Goal: Task Accomplishment & Management: Manage account settings

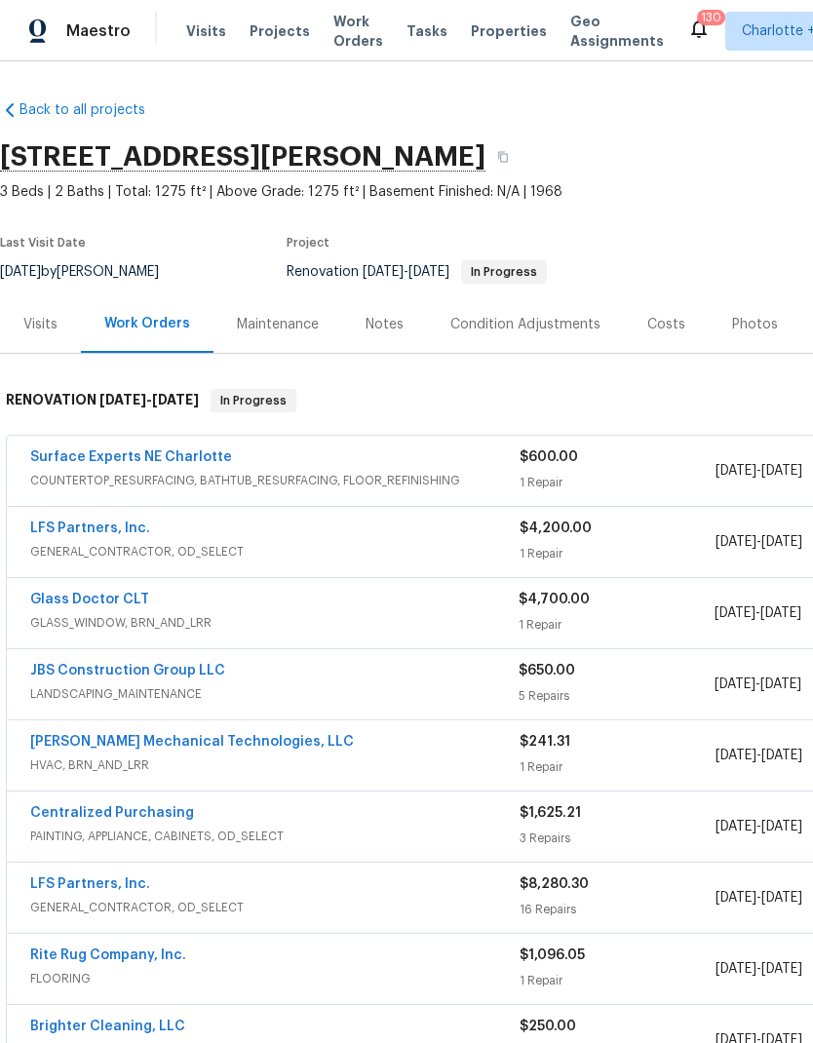
click at [113, 528] on link "LFS Partners, Inc." at bounding box center [90, 529] width 120 height 14
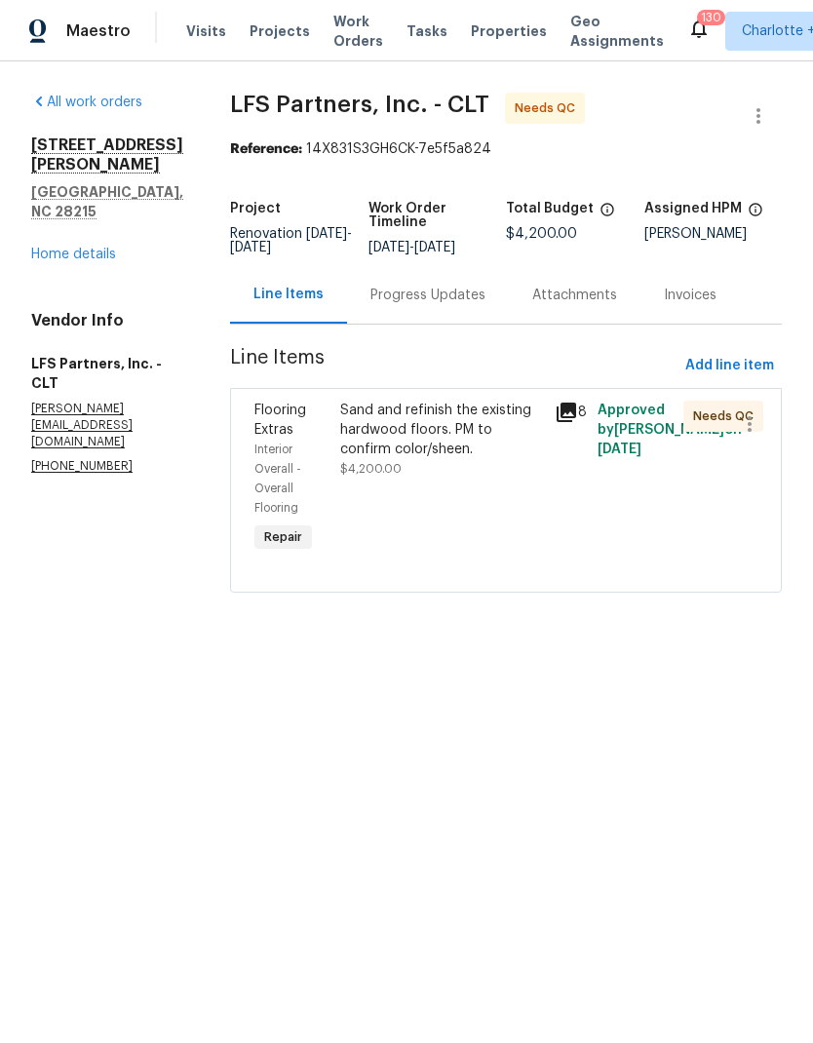
click at [406, 437] on div "Sand and refinish the existing hardwood floors. PM to confirm color/sheen." at bounding box center [441, 430] width 203 height 59
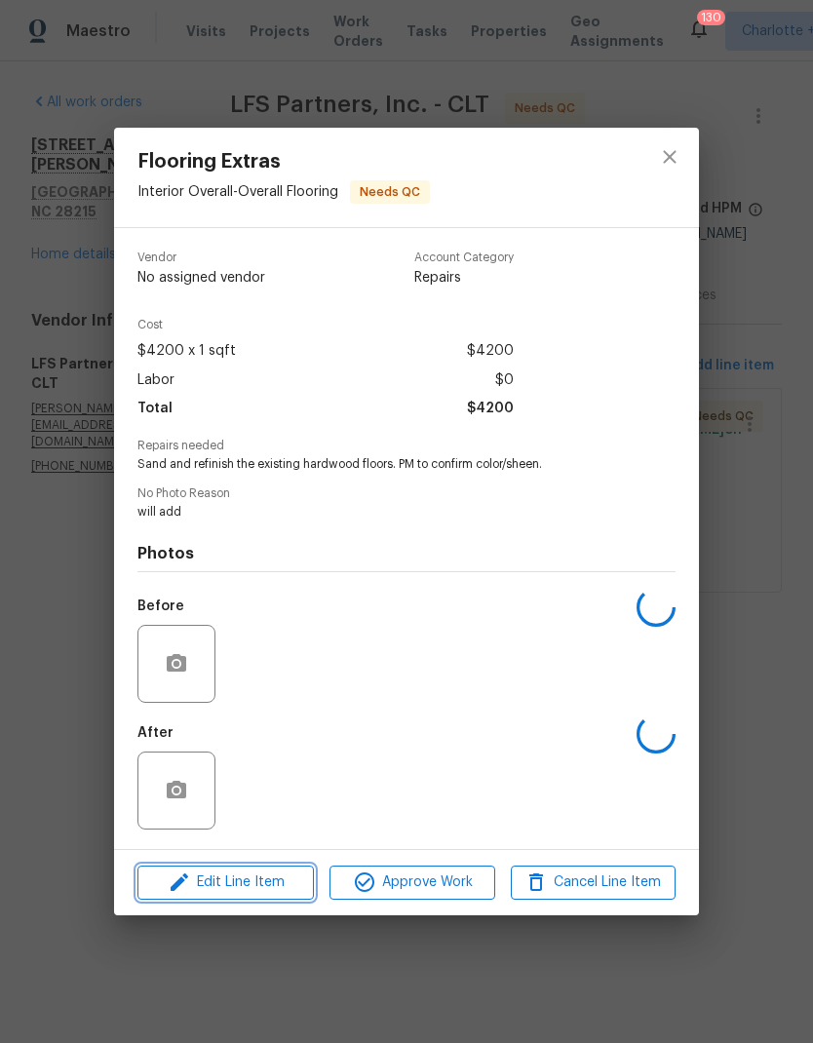
click at [292, 875] on span "Edit Line Item" at bounding box center [225, 883] width 165 height 24
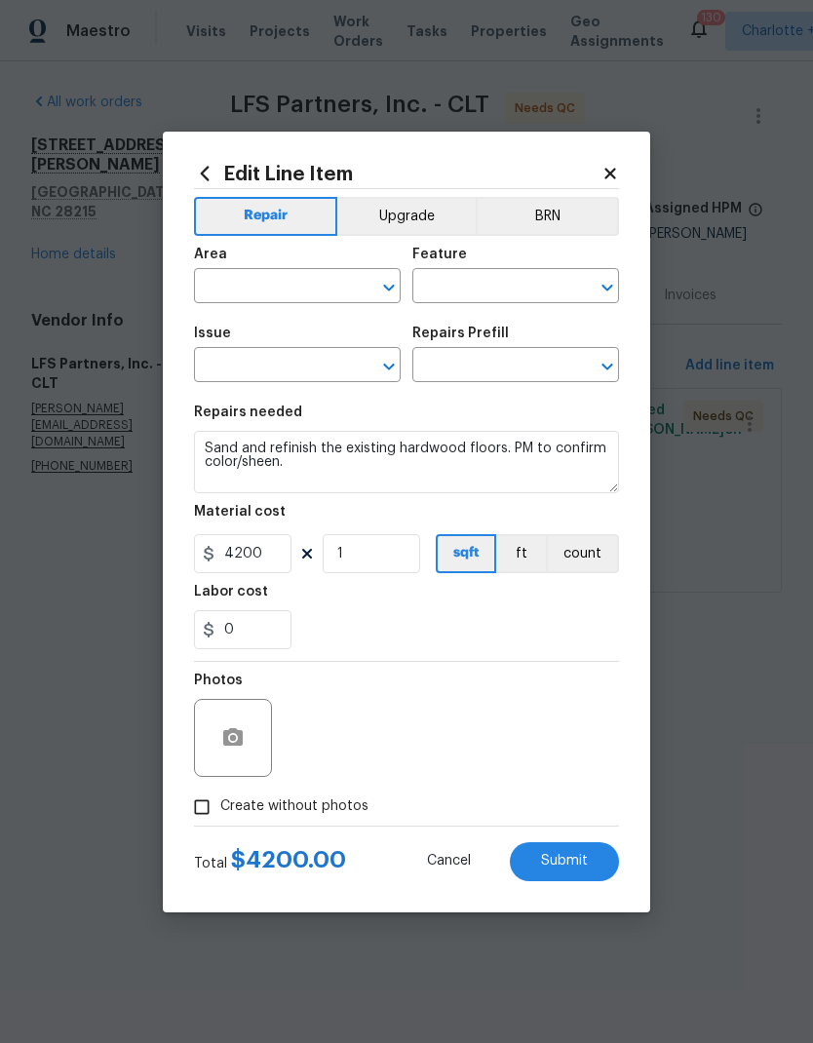
type input "Interior Overall"
type input "Overall Flooring"
type input "Flooring Extras"
type input "Sand and Refinish Hardwood Flooring $5.00"
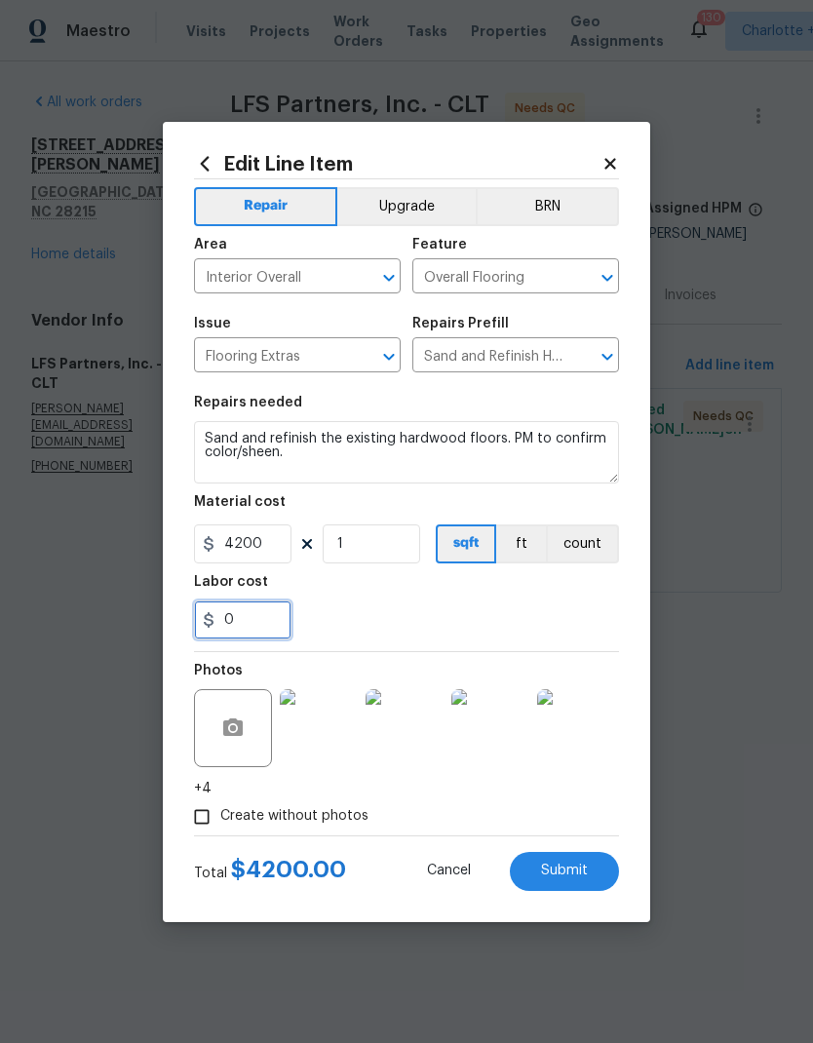
click at [260, 623] on input "0" at bounding box center [243, 620] width 98 height 39
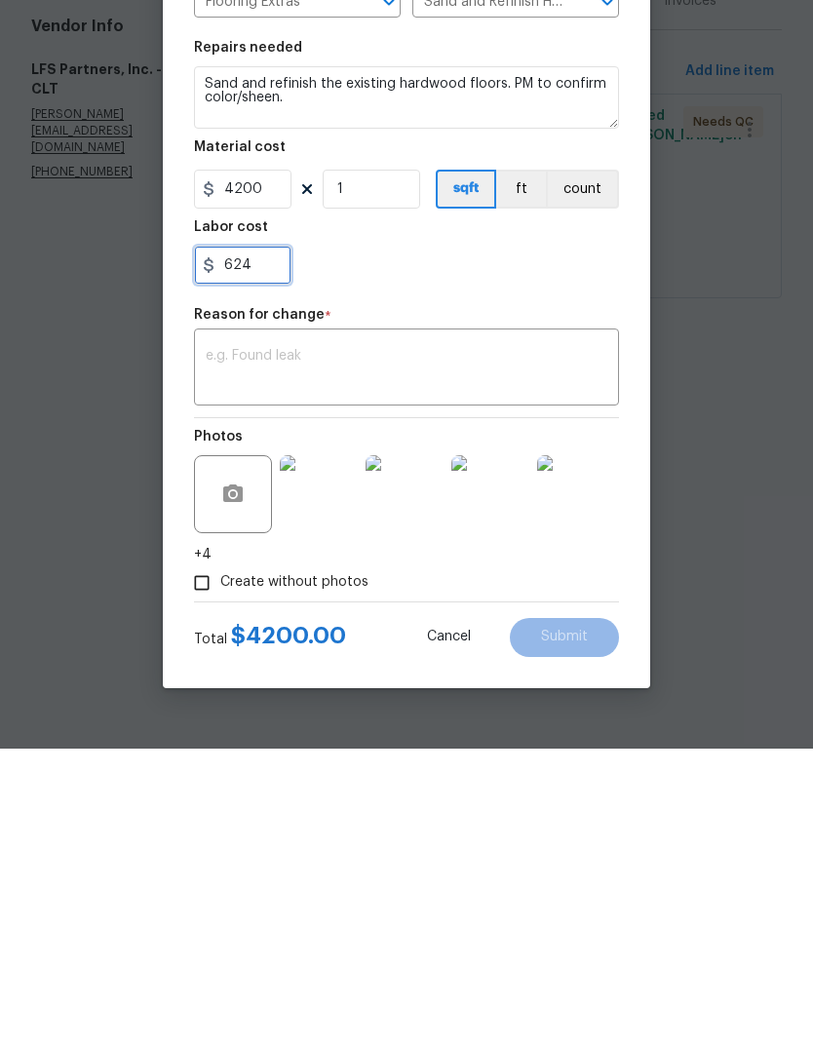
click at [226, 540] on input "624" at bounding box center [243, 559] width 98 height 39
type input "-624"
click at [465, 644] on textarea at bounding box center [407, 664] width 402 height 41
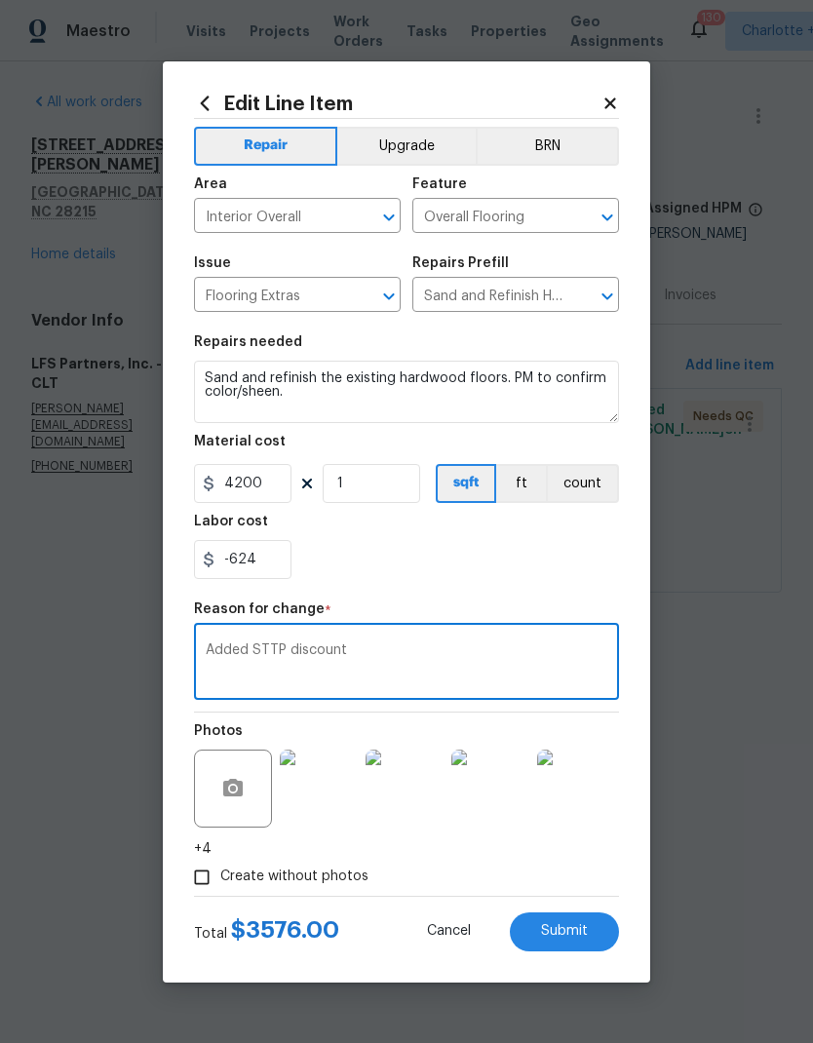
type textarea "Added STTP discount"
click at [573, 951] on button "Submit" at bounding box center [564, 932] width 109 height 39
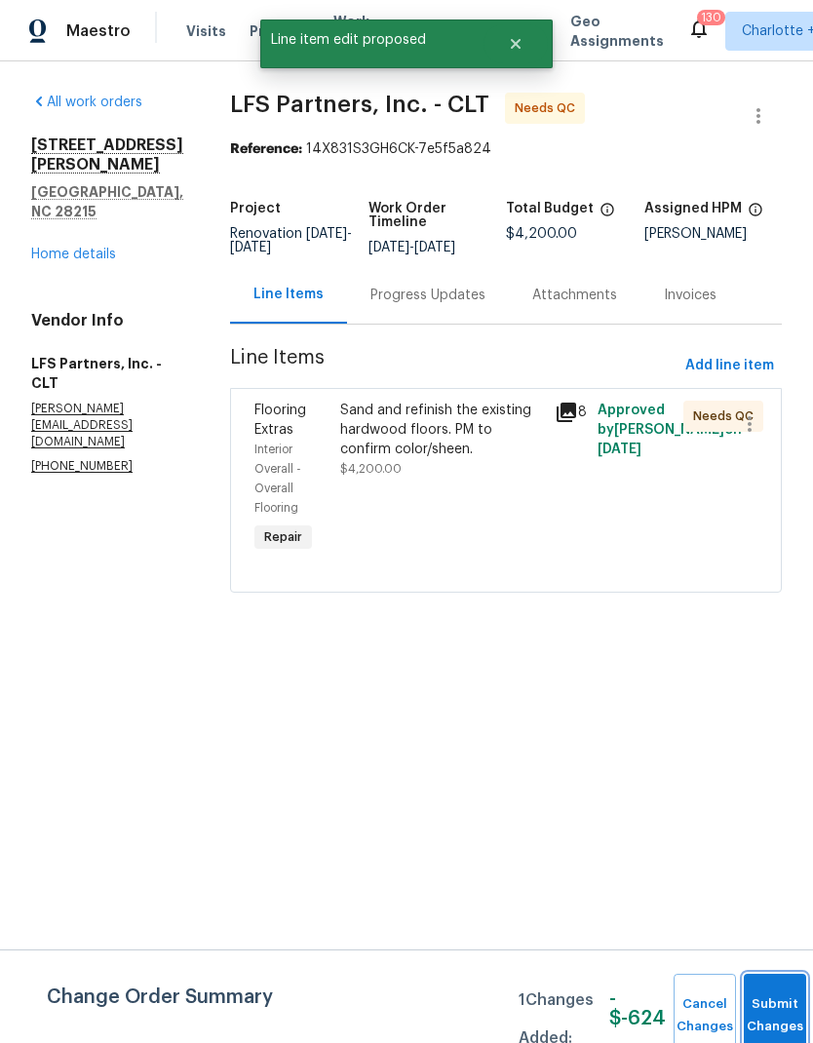
click at [774, 1004] on button "Submit Changes" at bounding box center [775, 1016] width 62 height 84
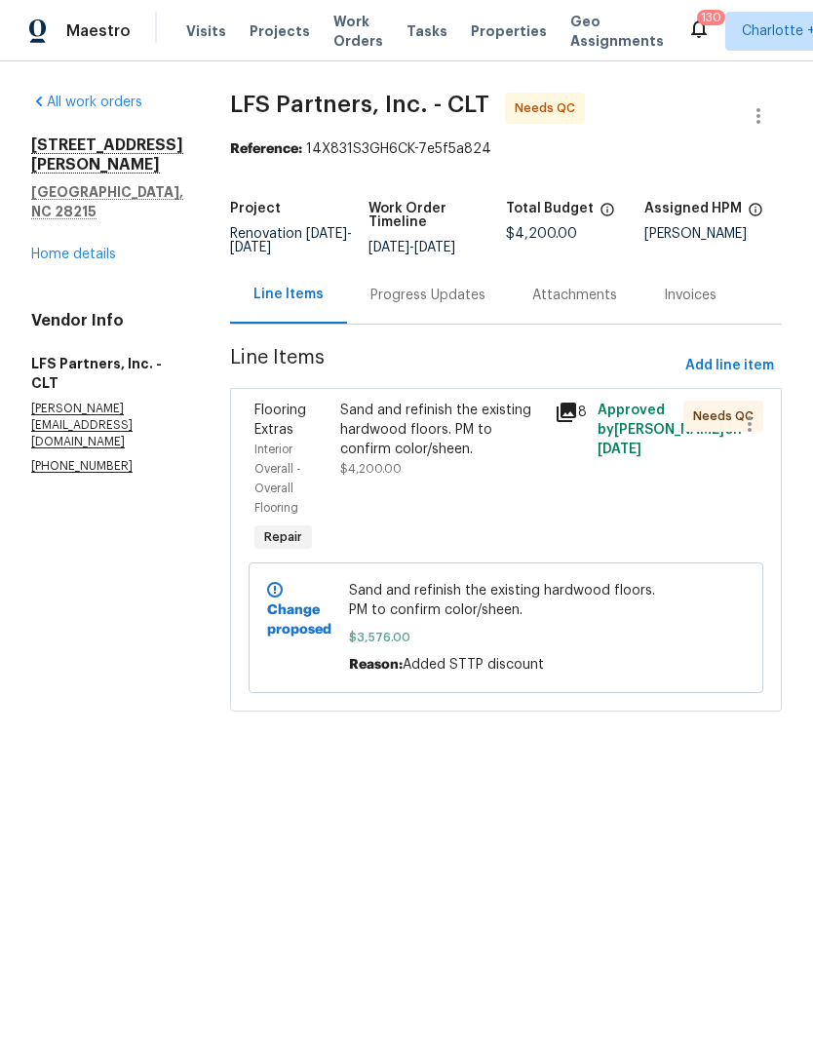
click at [398, 453] on div "Sand and refinish the existing hardwood floors. PM to confirm color/sheen." at bounding box center [441, 430] width 203 height 59
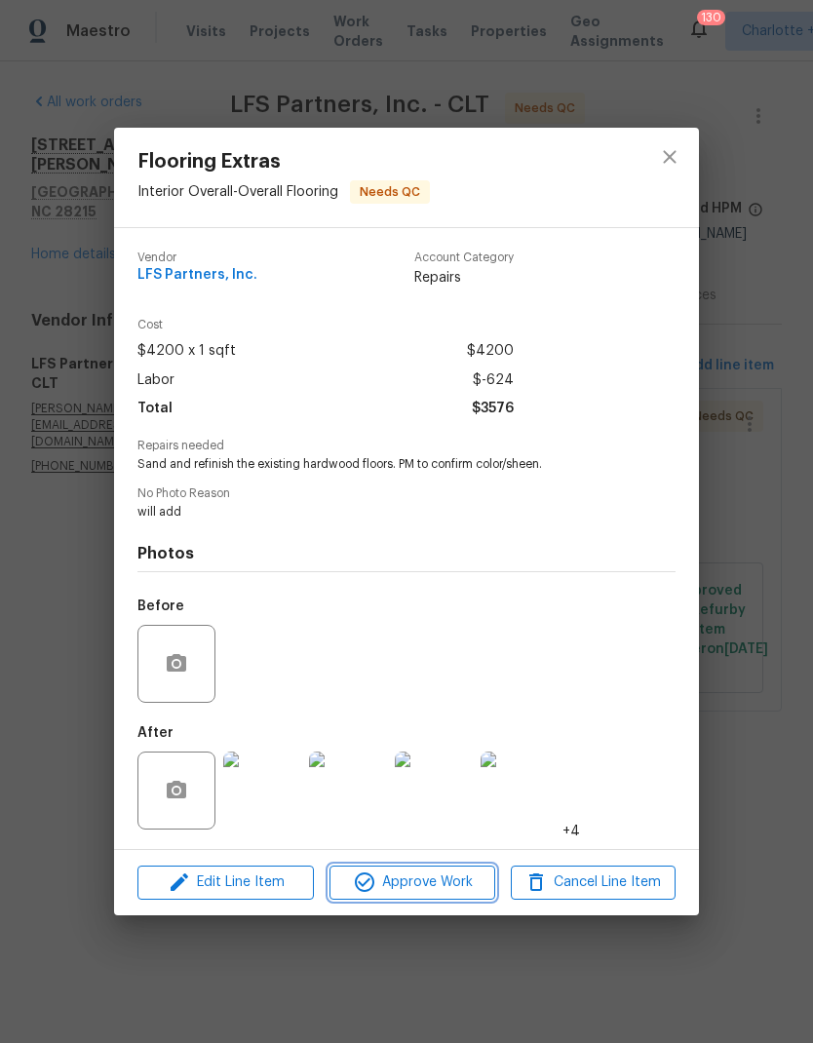
click at [472, 890] on span "Approve Work" at bounding box center [411, 883] width 153 height 24
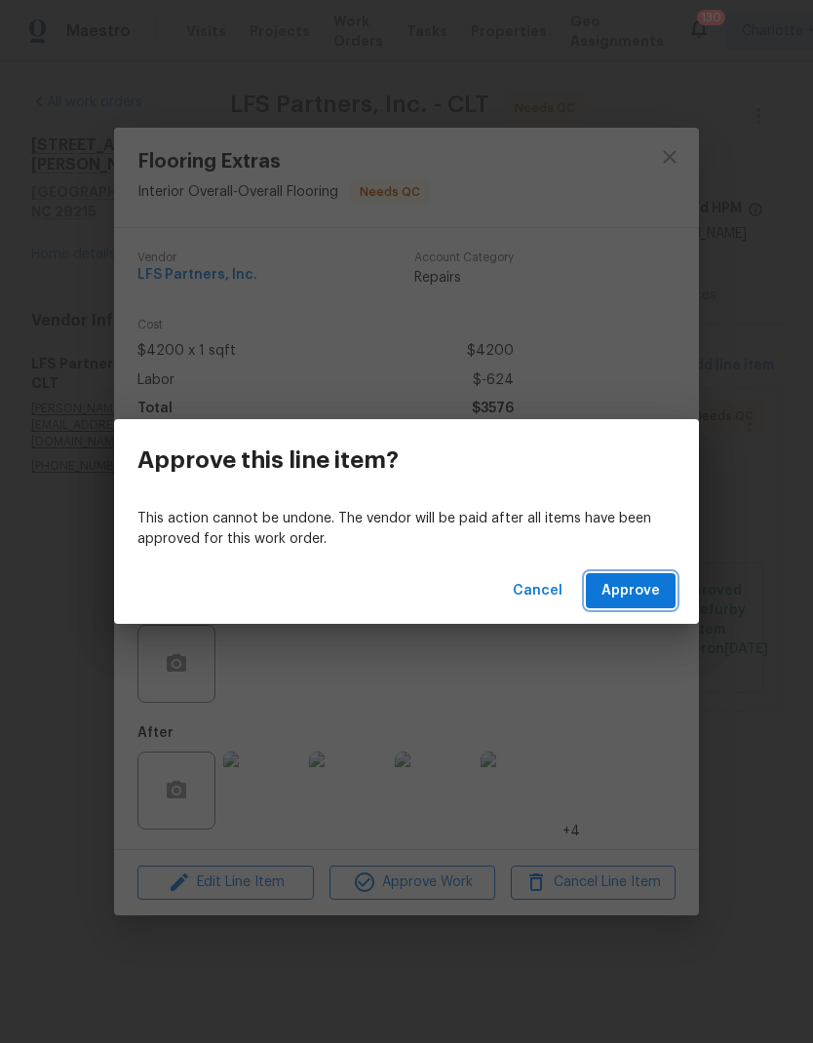
click at [664, 596] on button "Approve" at bounding box center [631, 591] width 90 height 36
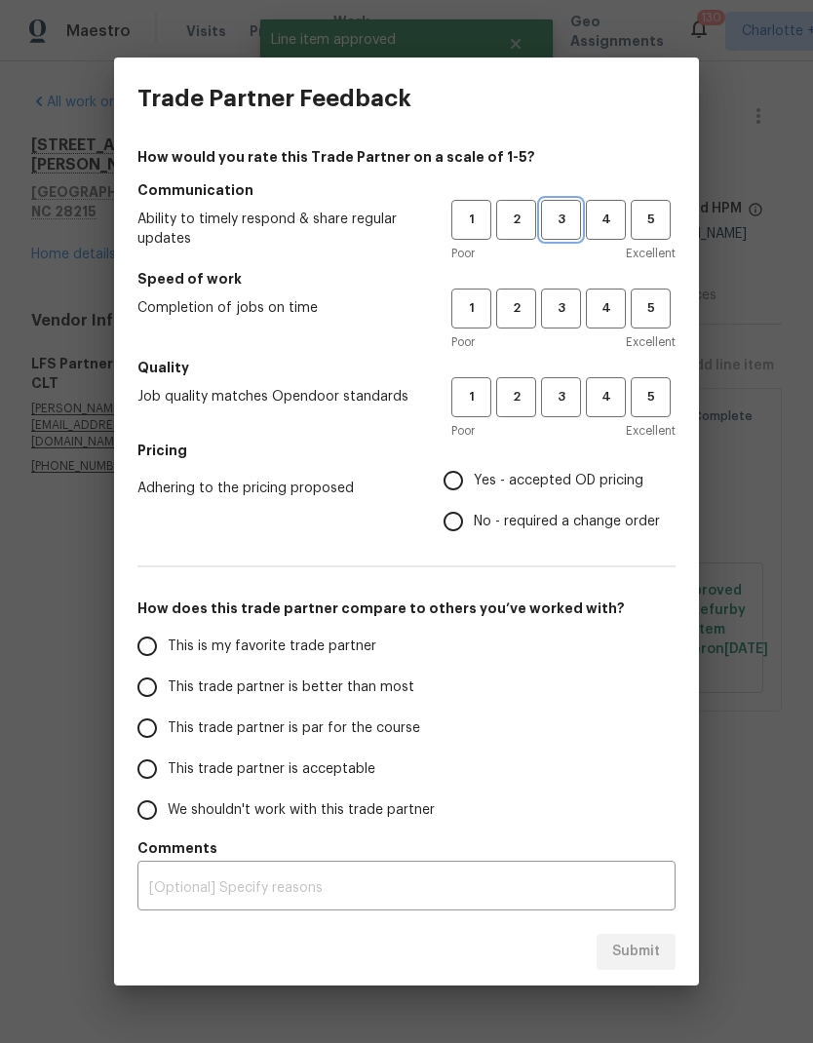
click at [562, 217] on span "3" at bounding box center [561, 220] width 36 height 22
click at [572, 326] on button "3" at bounding box center [561, 309] width 40 height 40
click at [579, 394] on button "3" at bounding box center [561, 397] width 40 height 40
click at [463, 479] on input "Yes - accepted OD pricing" at bounding box center [453, 480] width 41 height 41
radio input "true"
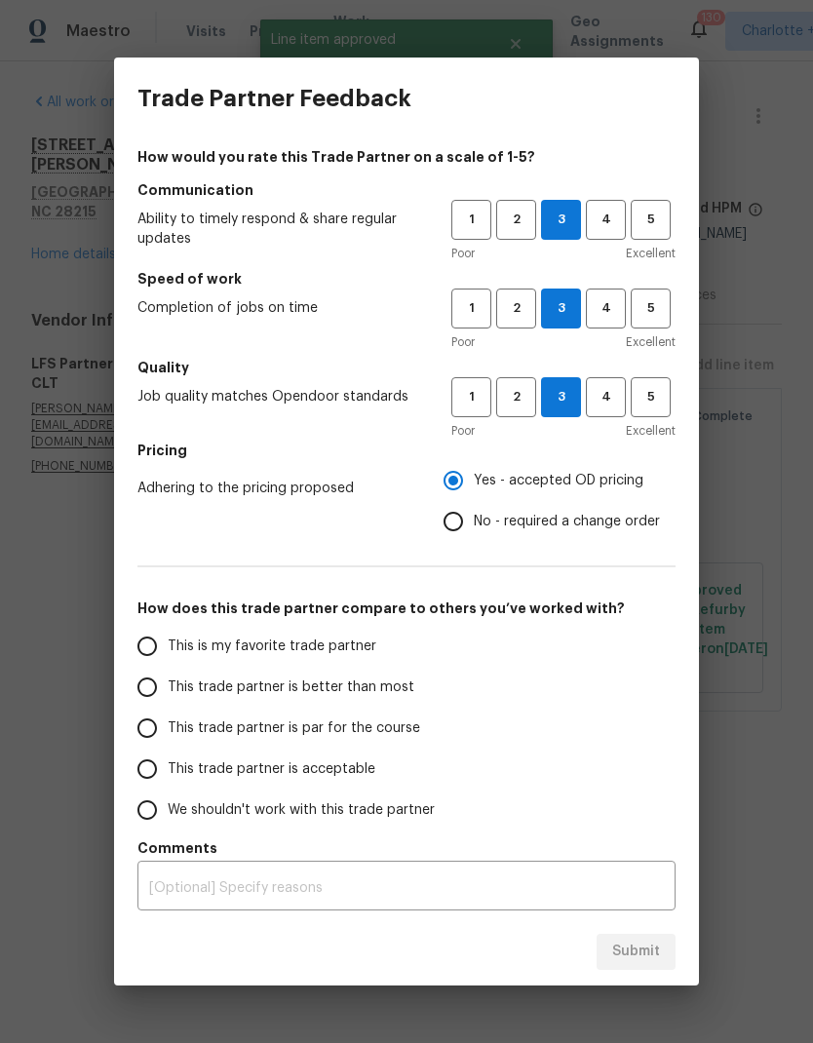
click at [158, 692] on input "This trade partner is better than most" at bounding box center [147, 687] width 41 height 41
click at [660, 961] on button "Submit" at bounding box center [636, 952] width 79 height 36
radio input "true"
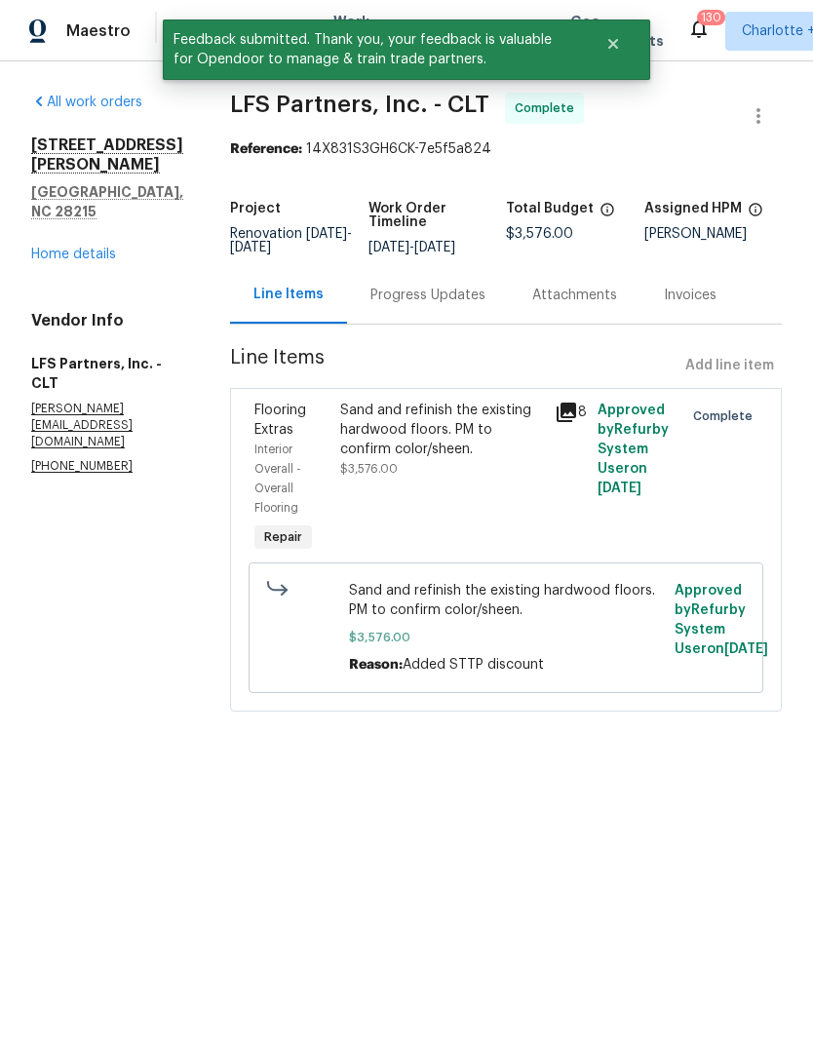
click at [91, 248] on link "Home details" at bounding box center [73, 255] width 85 height 14
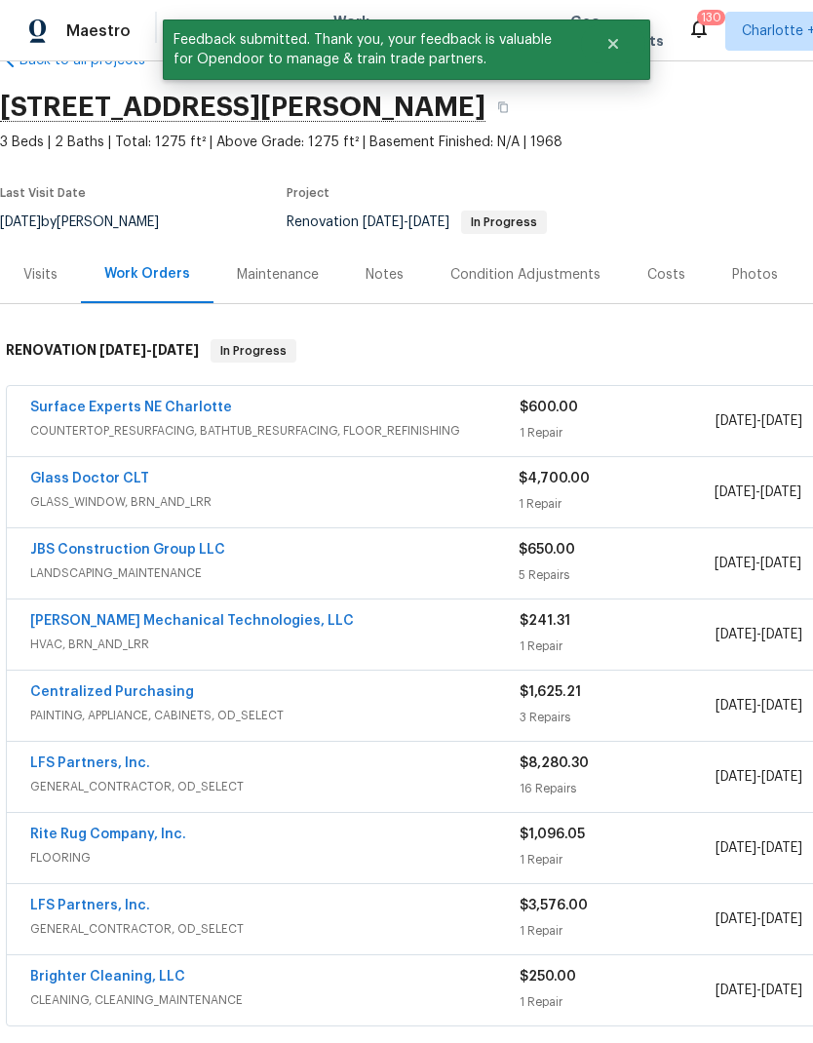
scroll to position [51, 0]
click at [166, 409] on link "Surface Experts NE Charlotte" at bounding box center [131, 407] width 202 height 14
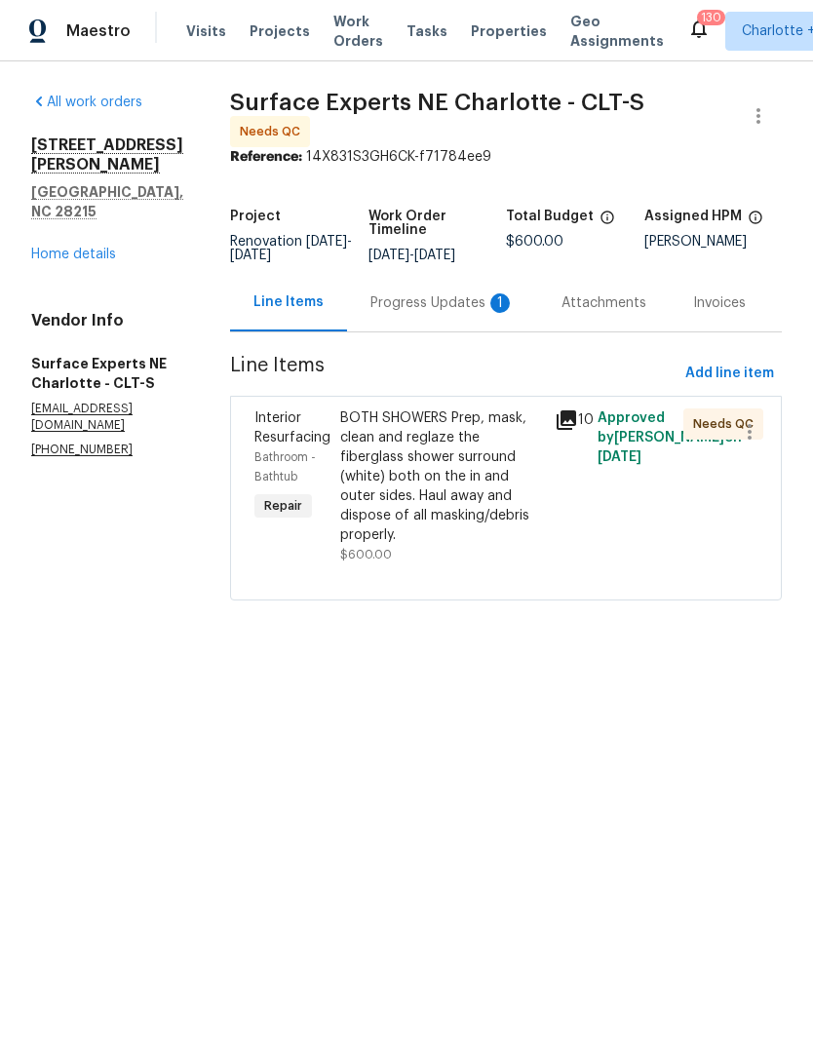
click at [409, 313] on div "Progress Updates 1" at bounding box center [443, 304] width 144 height 20
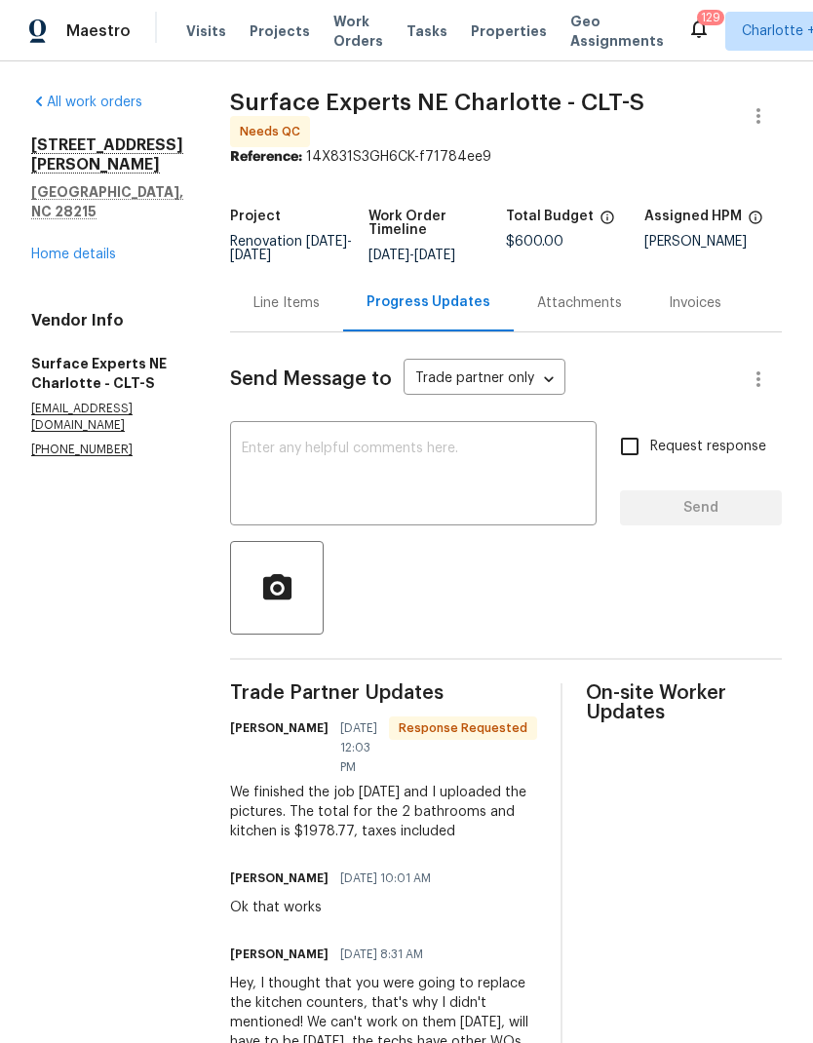
click at [312, 310] on div "Line Items" at bounding box center [287, 304] width 66 height 20
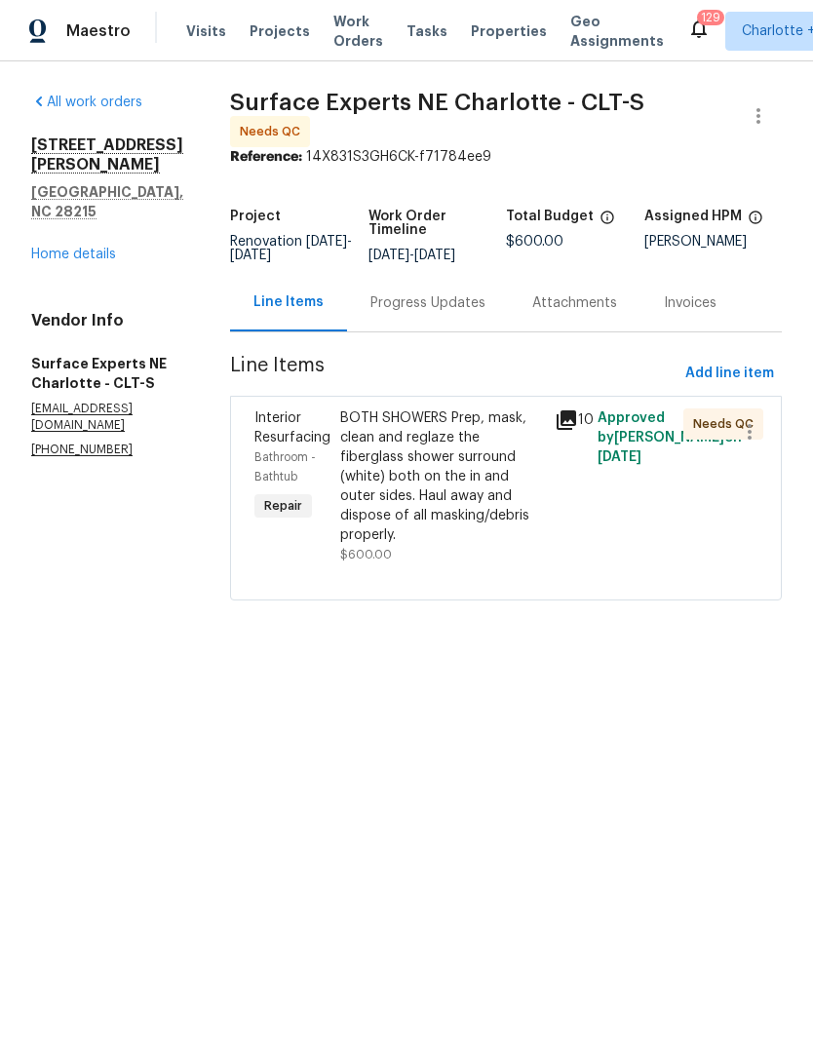
click at [438, 494] on div "BOTH SHOWERS Prep, mask, clean and reglaze the fiberglass shower surround (whit…" at bounding box center [441, 477] width 203 height 137
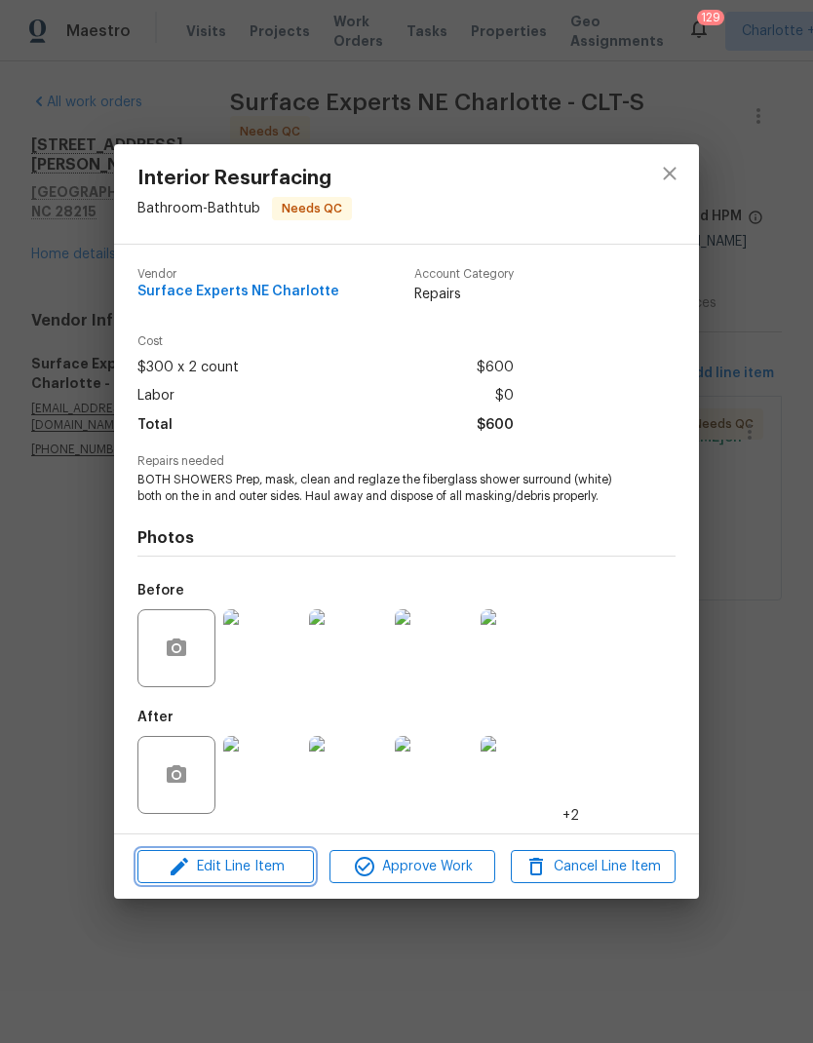
click at [270, 869] on span "Edit Line Item" at bounding box center [225, 867] width 165 height 24
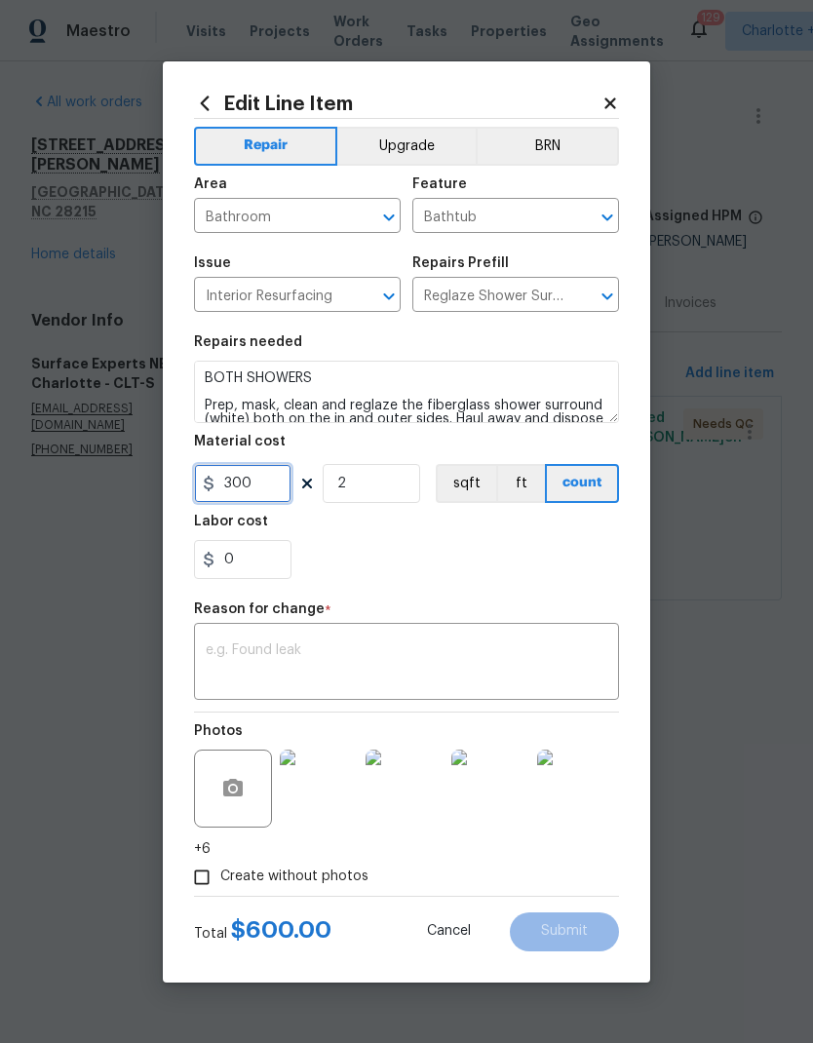
click at [233, 483] on input "300" at bounding box center [243, 483] width 98 height 39
click at [238, 484] on input "300" at bounding box center [243, 483] width 98 height 39
type input "1978.77"
click at [404, 484] on input "2" at bounding box center [372, 483] width 98 height 39
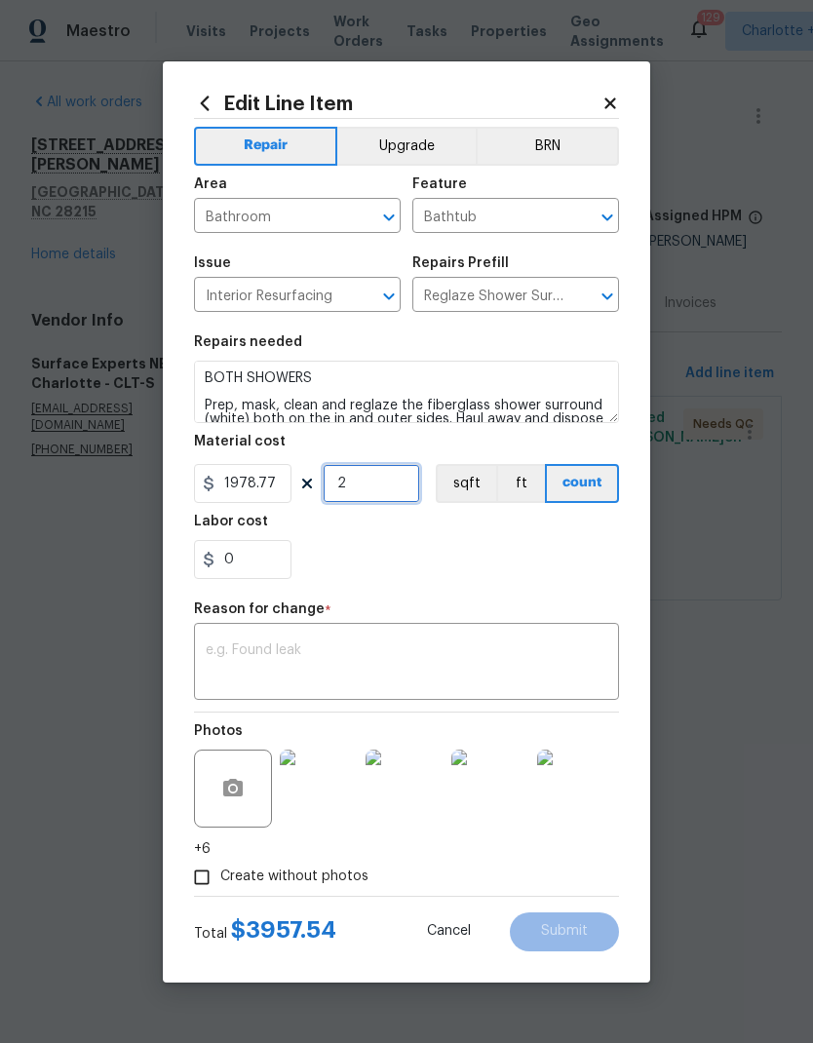
click at [403, 484] on input "2" at bounding box center [372, 483] width 98 height 39
type input "1"
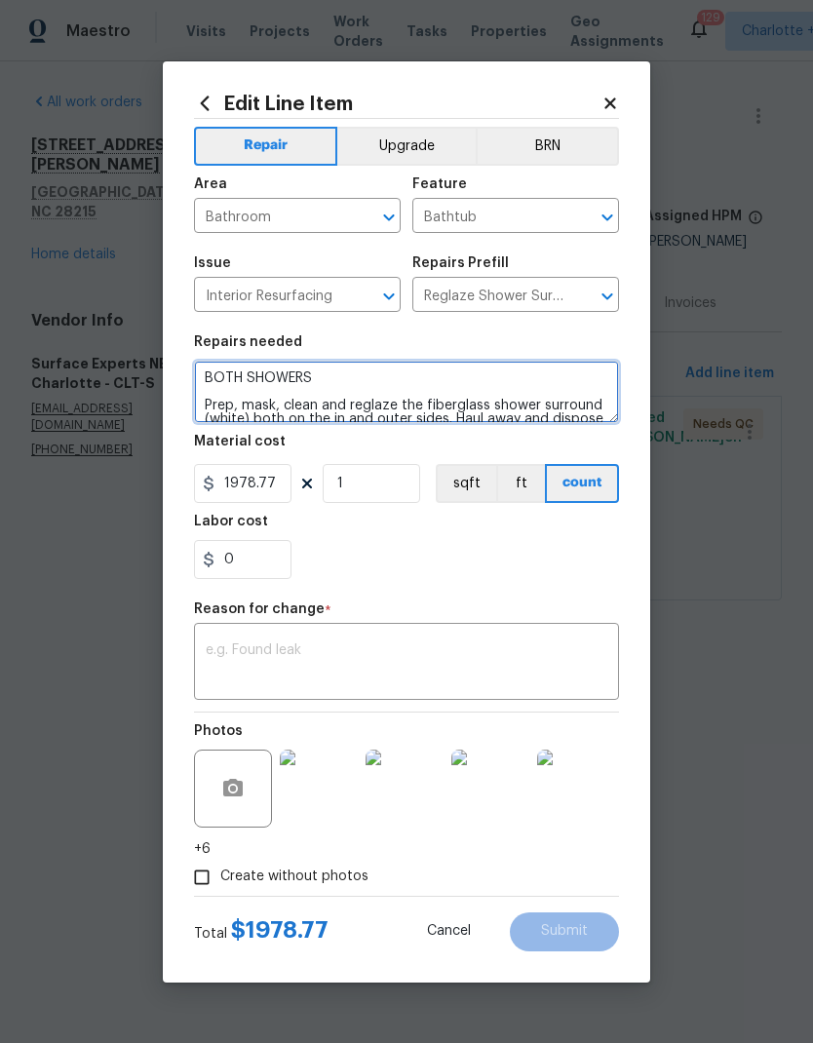
click at [414, 372] on textarea "BOTH SHOWERS Prep, mask, clean and reglaze the fiberglass shower surround (whit…" at bounding box center [406, 392] width 425 height 62
click at [529, 375] on textarea "BOTH SHOWERS Prep, mask, clean and reglaze the fiberglass shower surround (whit…" at bounding box center [406, 392] width 425 height 62
type textarea "BOTH SHOWERS AND KITCHEN COUNTERS Prep, mask, clean and reglaze the fiberglass …"
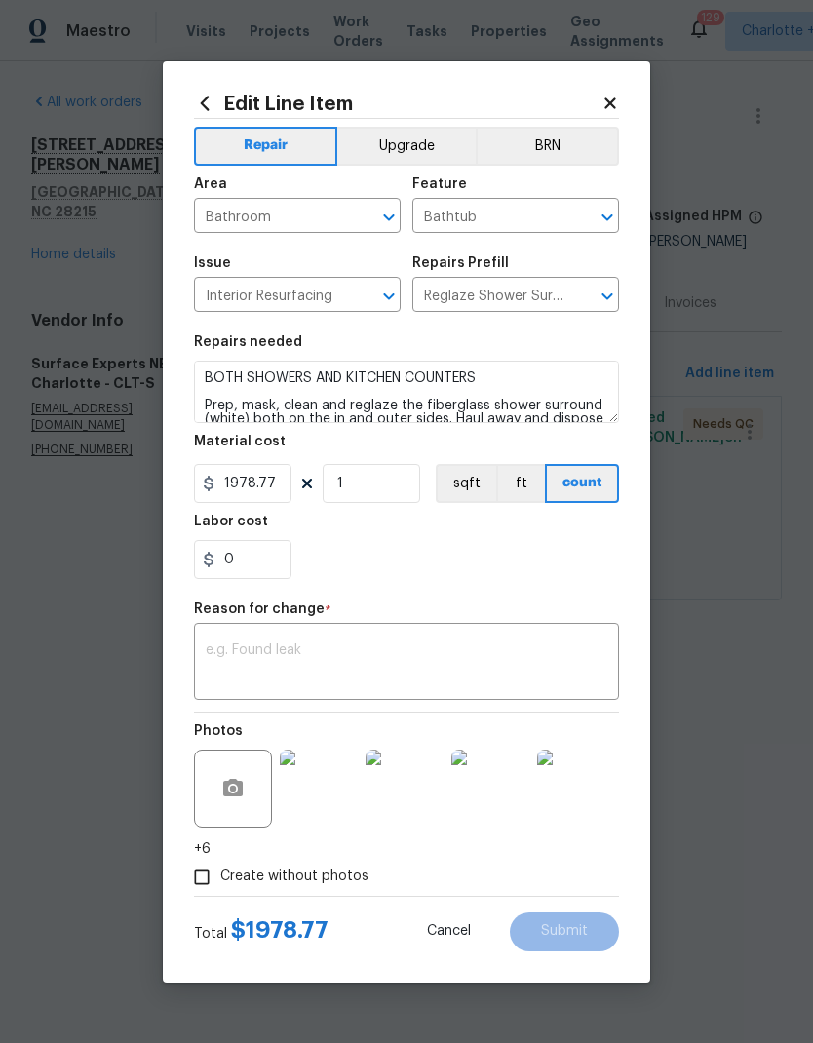
click at [548, 650] on textarea at bounding box center [407, 664] width 402 height 41
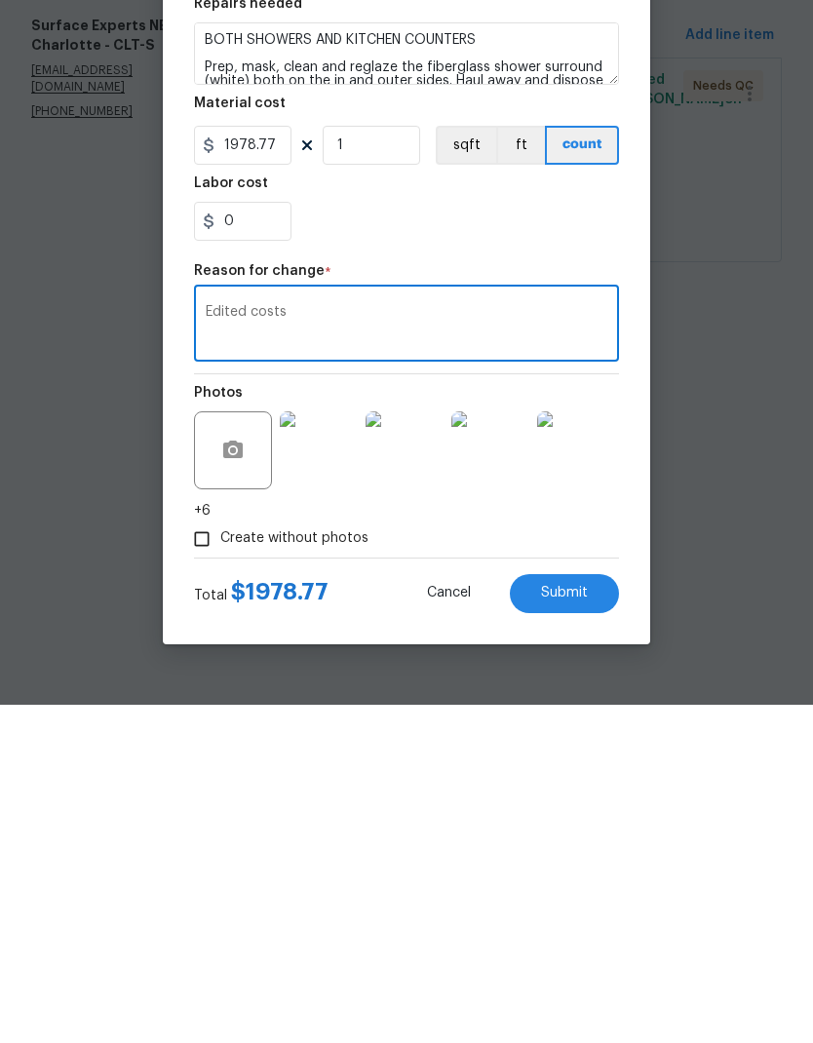
type textarea "Edited costs"
click at [582, 924] on span "Submit" at bounding box center [564, 931] width 47 height 15
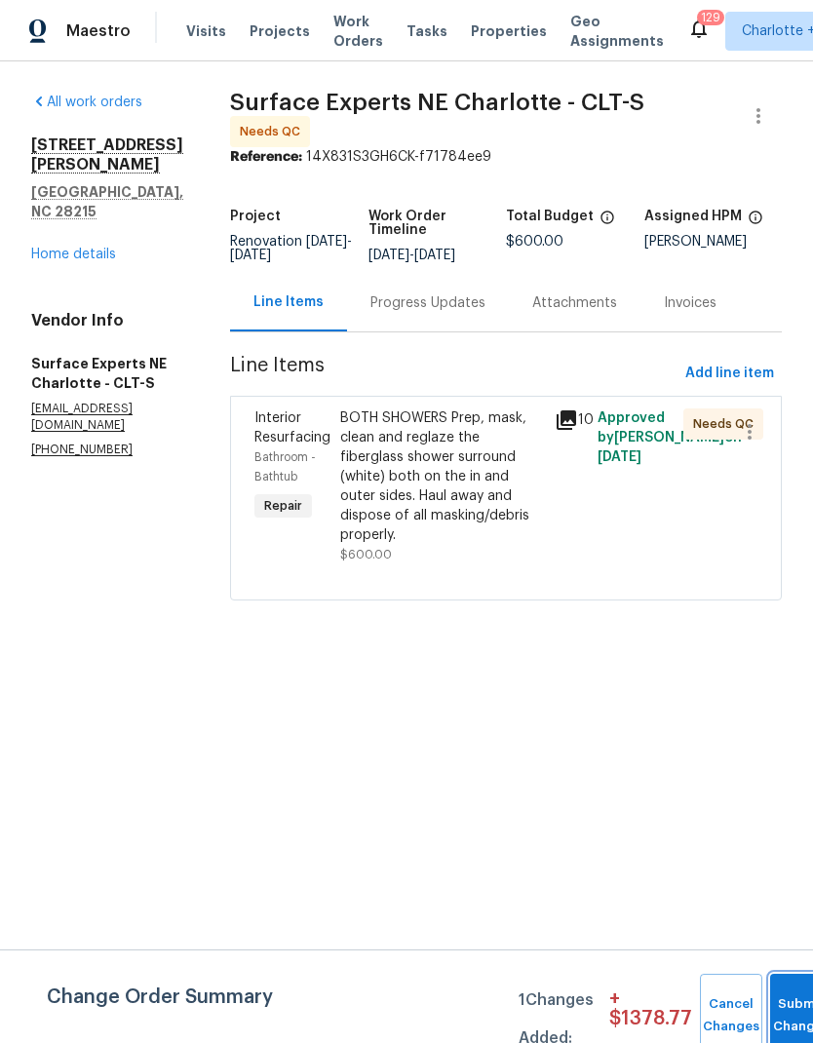
click at [786, 1002] on button "Submit Changes" at bounding box center [801, 1016] width 62 height 84
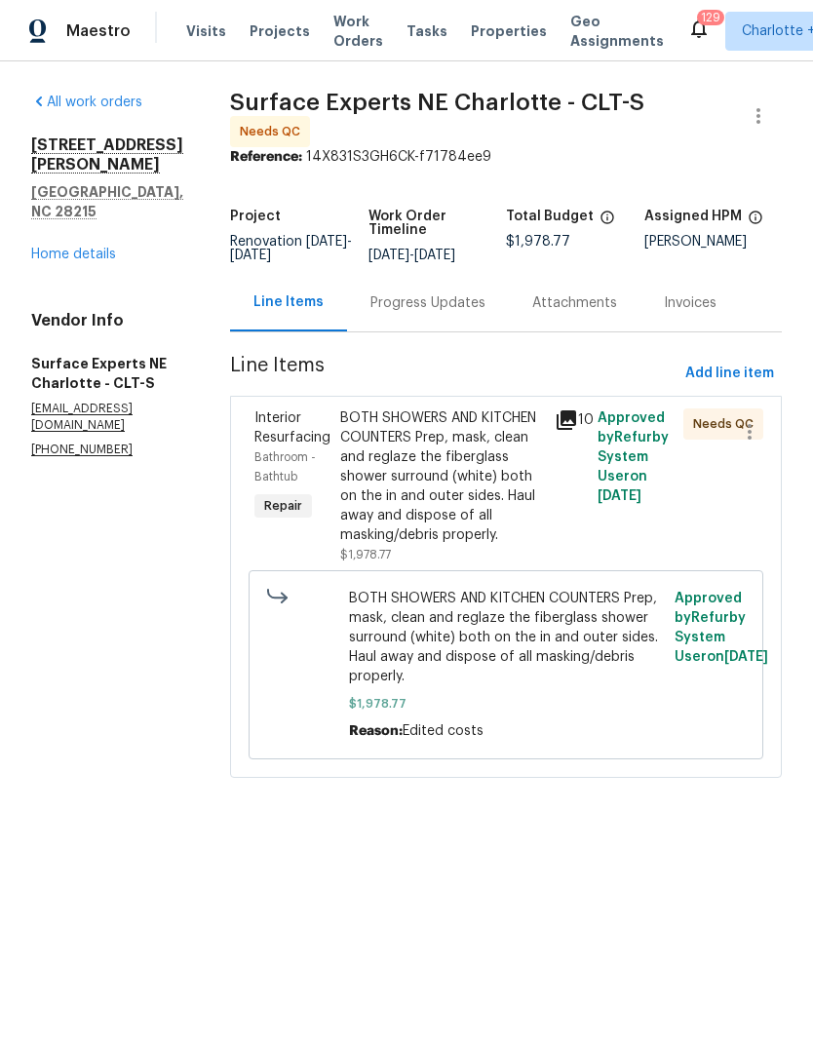
click at [78, 248] on link "Home details" at bounding box center [73, 255] width 85 height 14
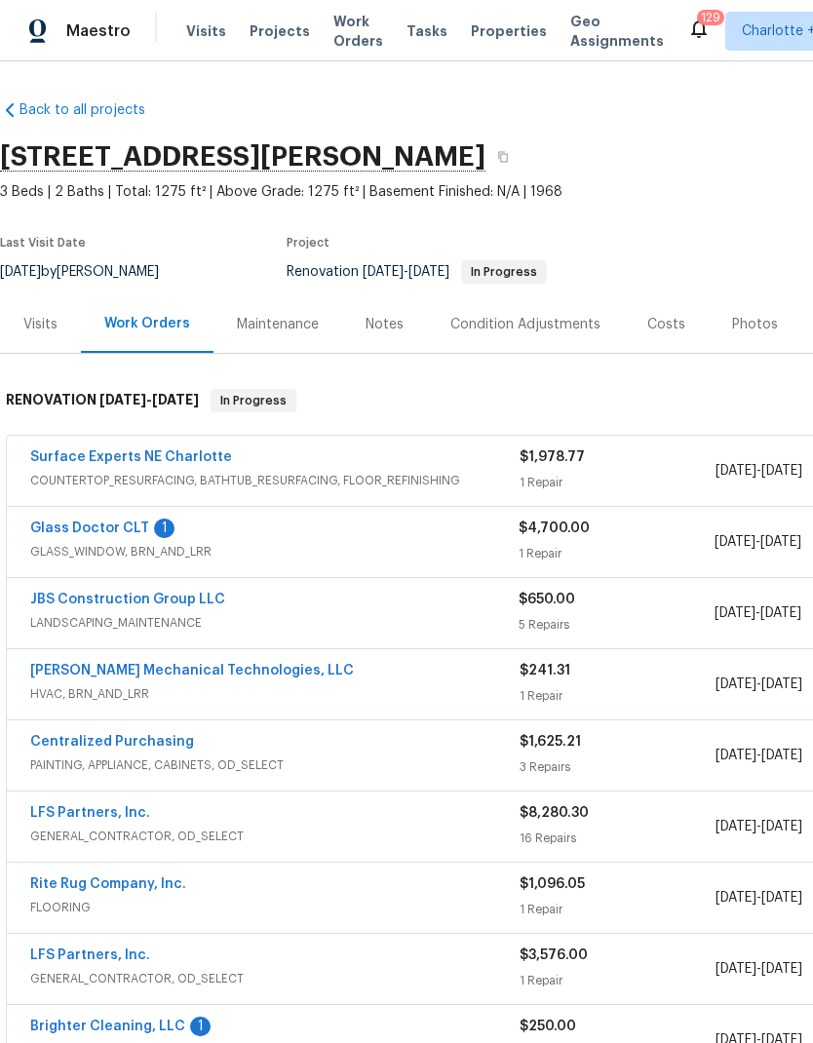
click at [174, 452] on link "Surface Experts NE Charlotte" at bounding box center [131, 458] width 202 height 14
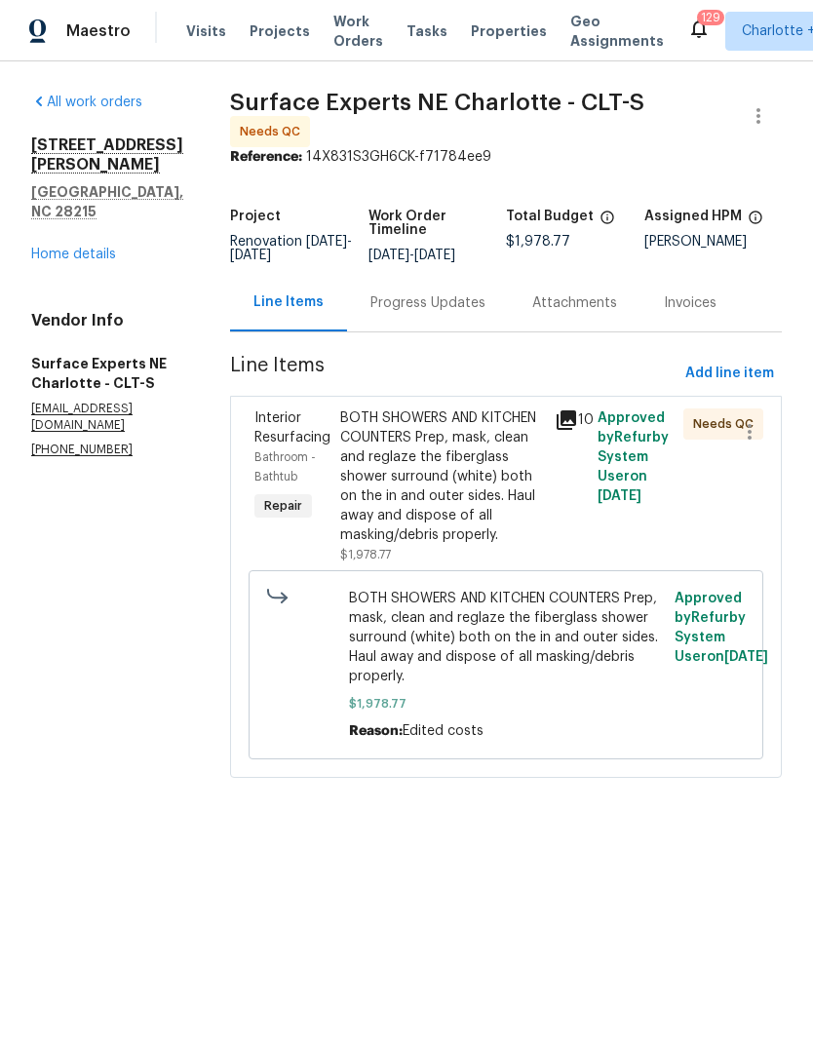
click at [464, 477] on div "BOTH SHOWERS AND KITCHEN COUNTERS Prep, mask, clean and reglaze the fiberglass …" at bounding box center [441, 477] width 203 height 137
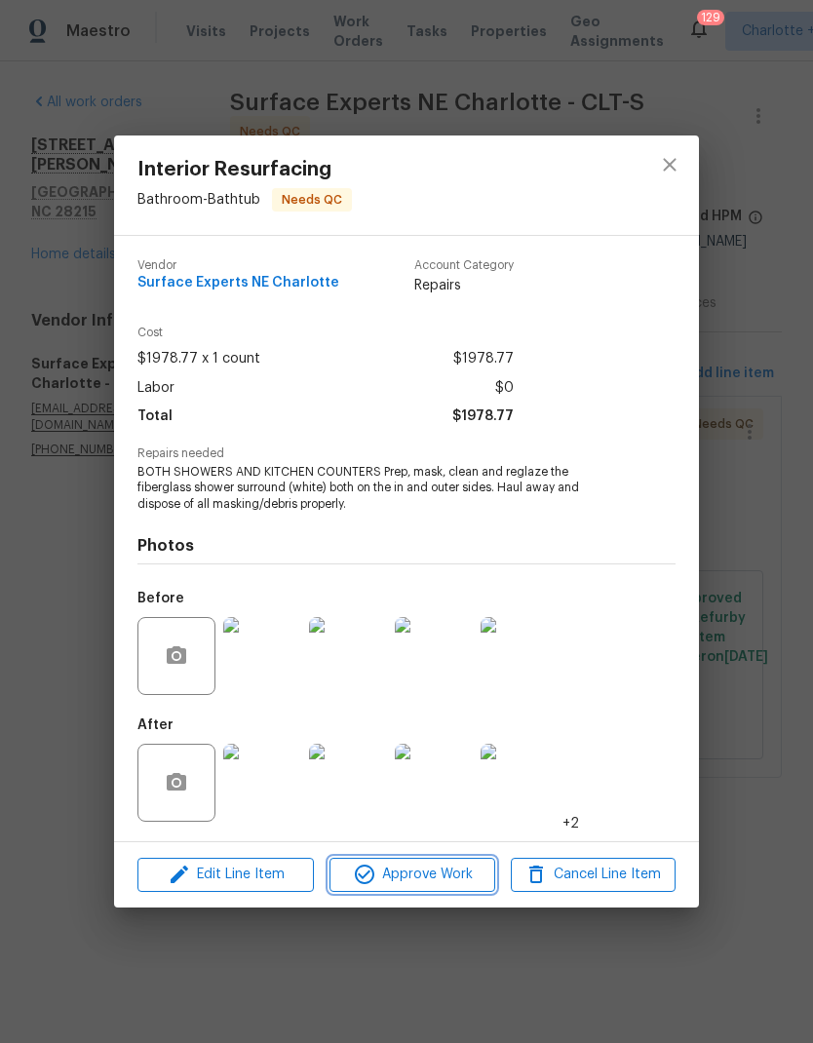
click at [441, 877] on span "Approve Work" at bounding box center [411, 875] width 153 height 24
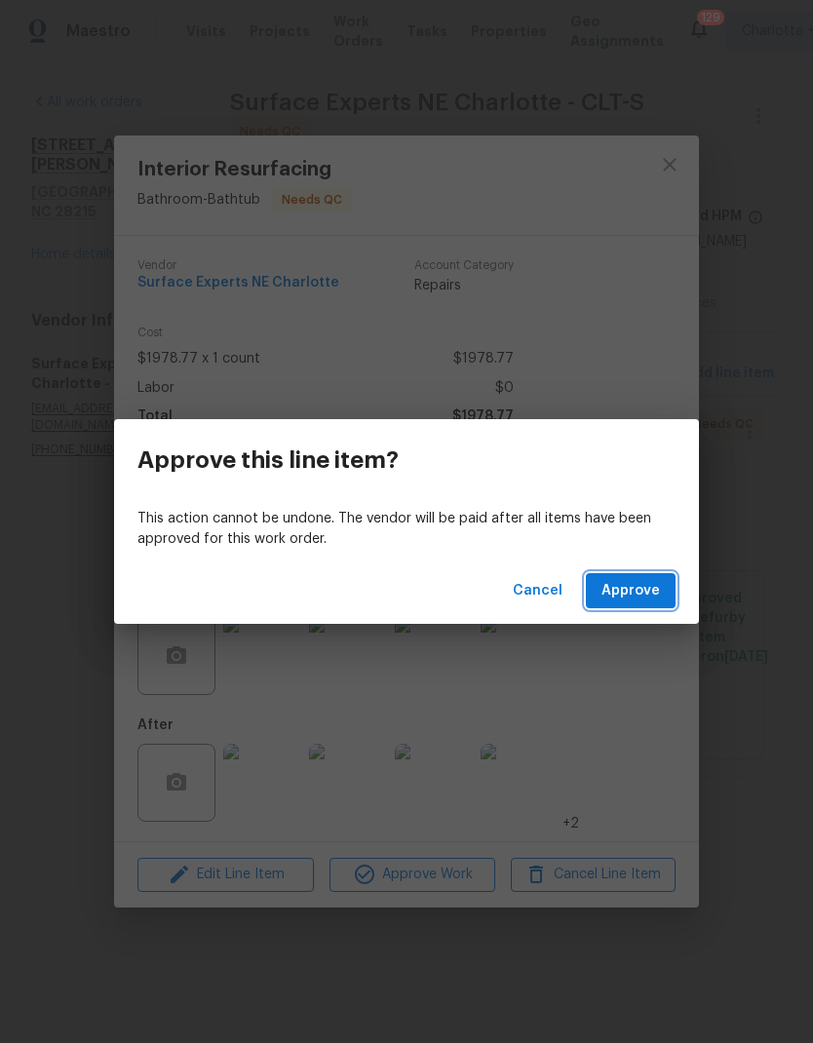
click at [672, 604] on button "Approve" at bounding box center [631, 591] width 90 height 36
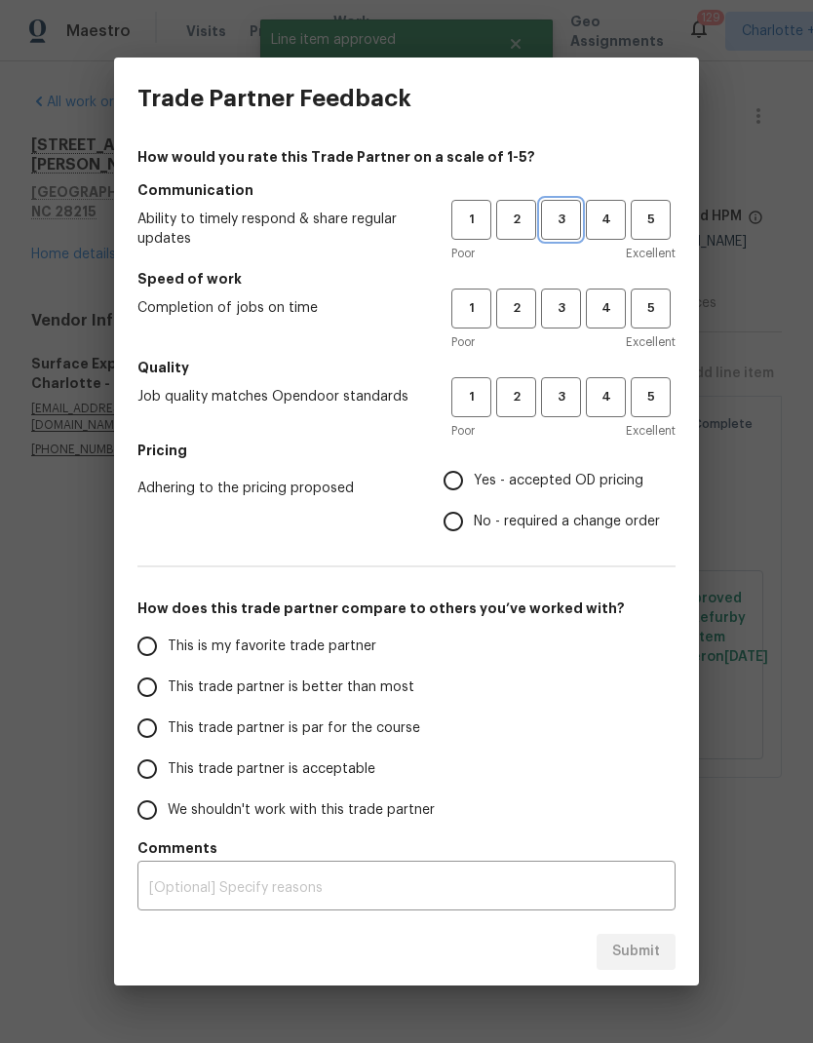
click at [569, 221] on span "3" at bounding box center [561, 220] width 36 height 22
click at [568, 300] on span "3" at bounding box center [561, 308] width 36 height 22
click at [572, 399] on span "3" at bounding box center [561, 397] width 36 height 22
click at [446, 484] on input "Yes - accepted OD pricing" at bounding box center [453, 480] width 41 height 41
radio input "true"
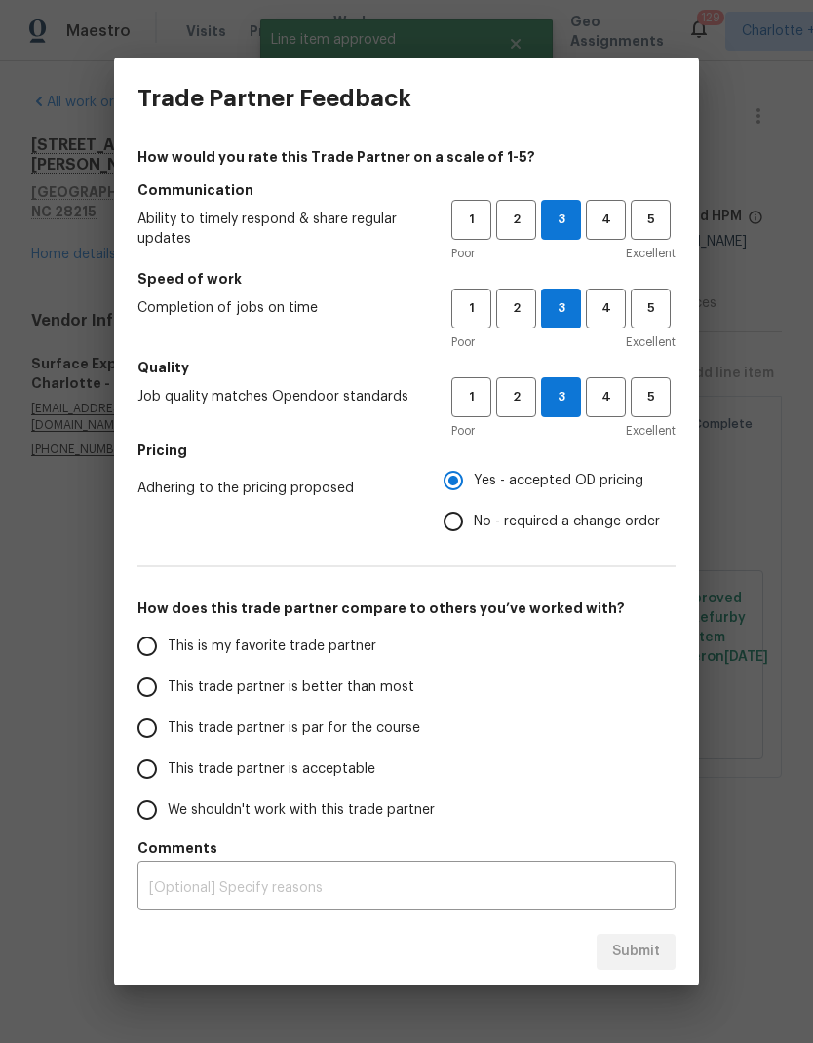
click at [151, 701] on input "This trade partner is better than most" at bounding box center [147, 687] width 41 height 41
click at [651, 959] on span "Submit" at bounding box center [636, 952] width 48 height 24
radio input "true"
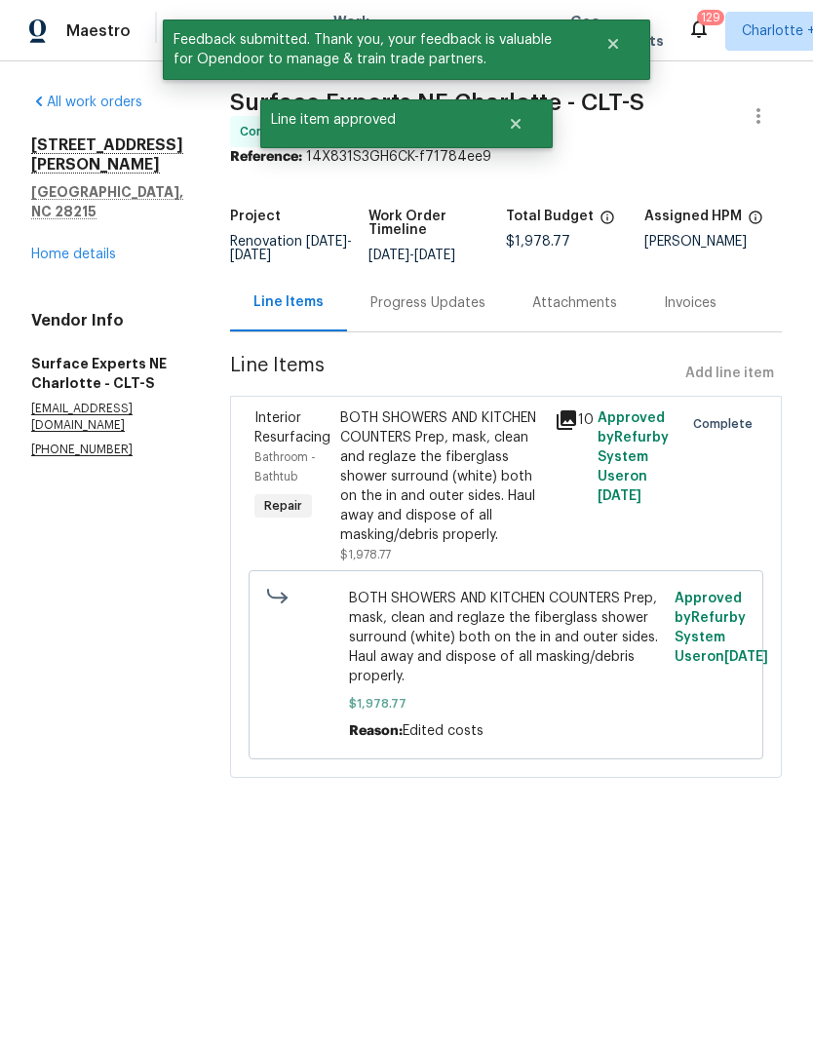
click at [85, 248] on link "Home details" at bounding box center [73, 255] width 85 height 14
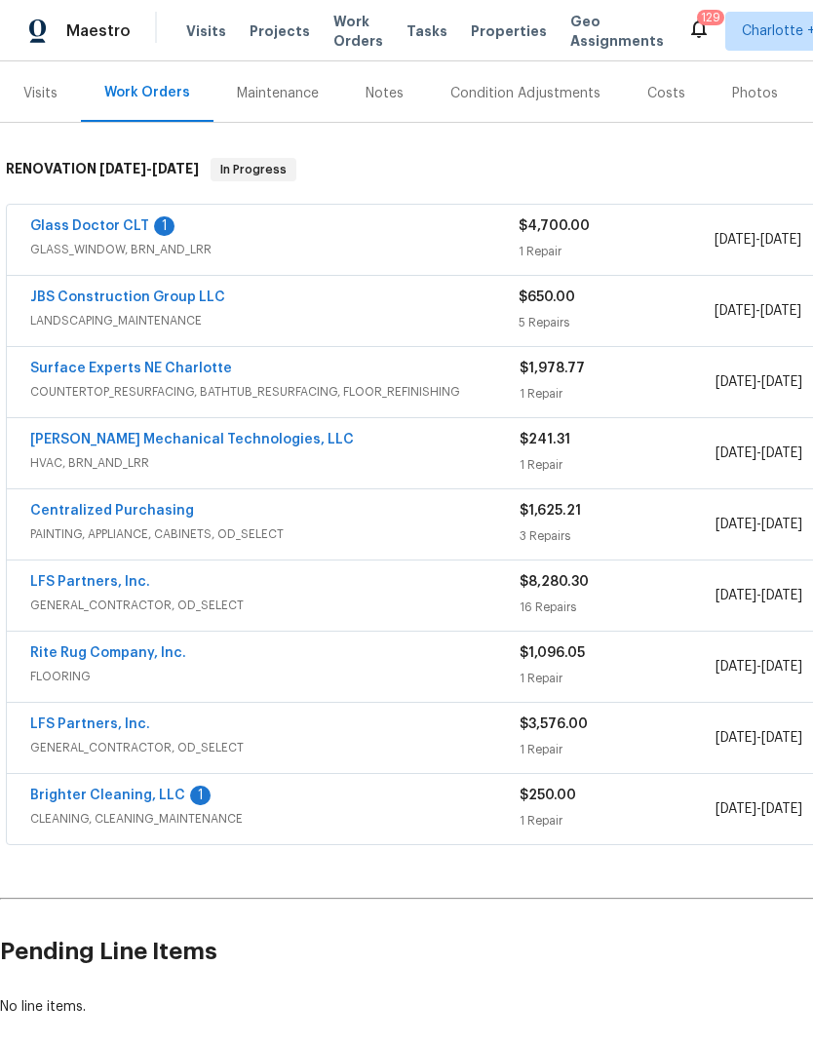
scroll to position [236, 0]
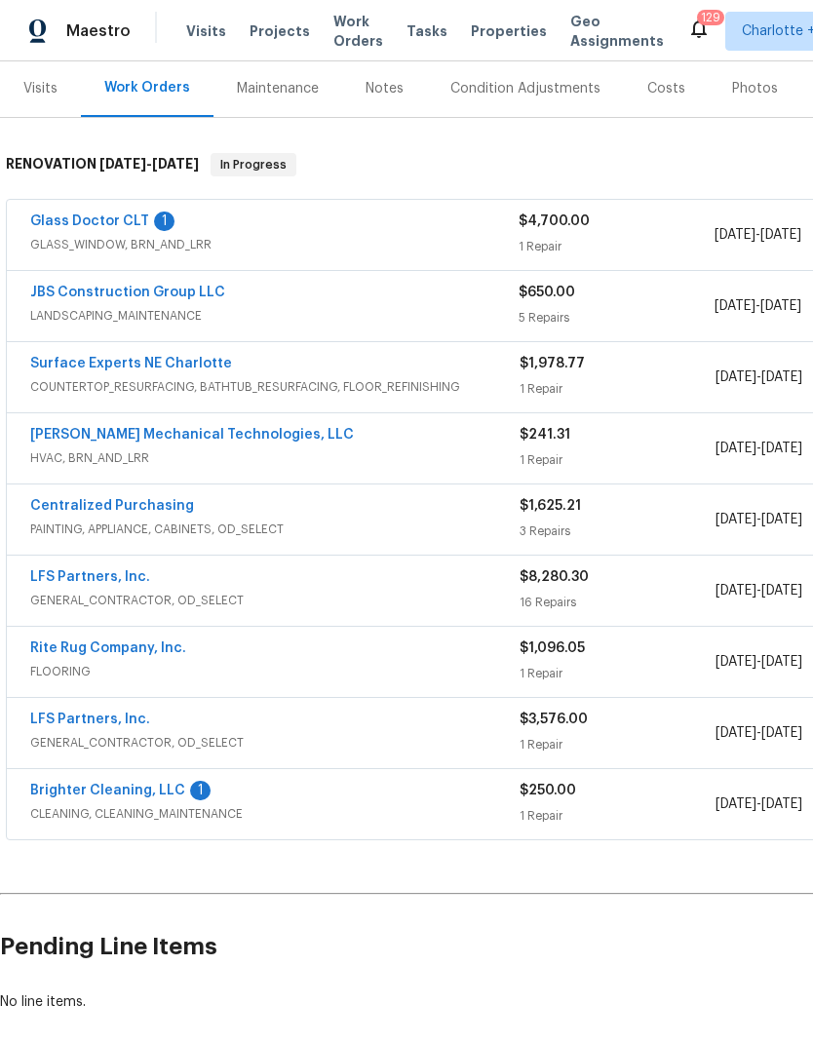
click at [98, 225] on link "Glass Doctor CLT" at bounding box center [89, 222] width 119 height 14
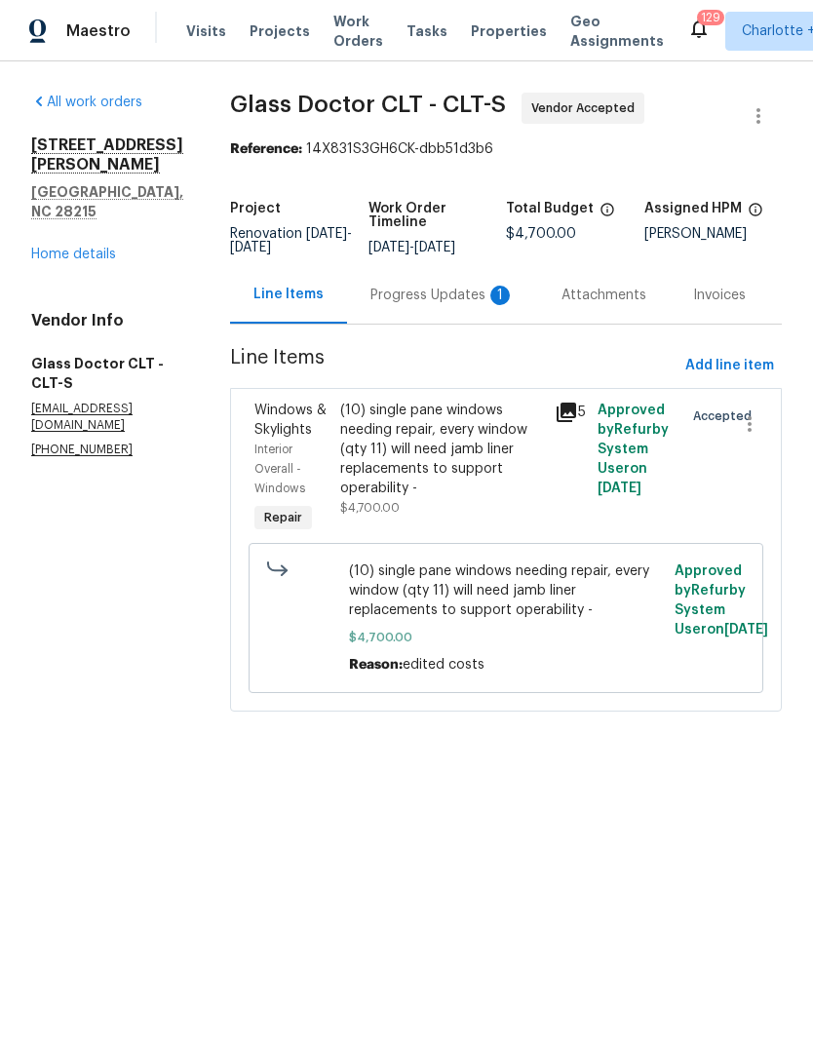
click at [386, 323] on div "Progress Updates 1" at bounding box center [442, 295] width 191 height 58
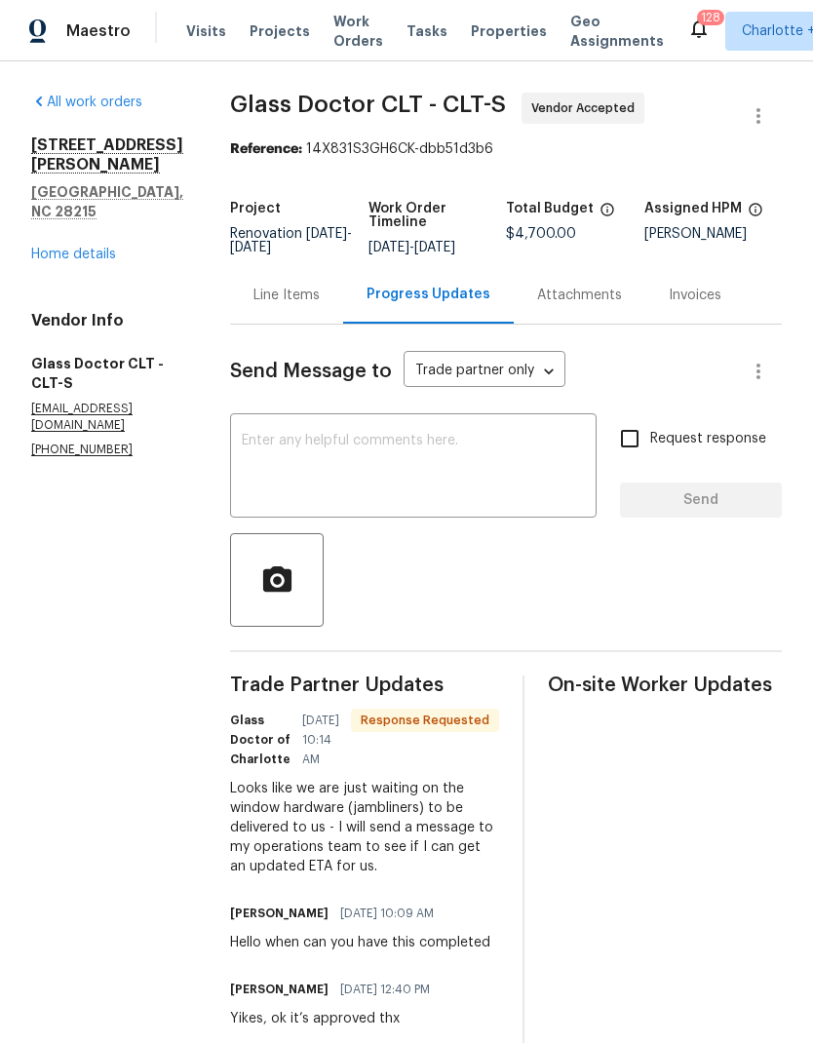
click at [494, 477] on textarea at bounding box center [413, 468] width 343 height 68
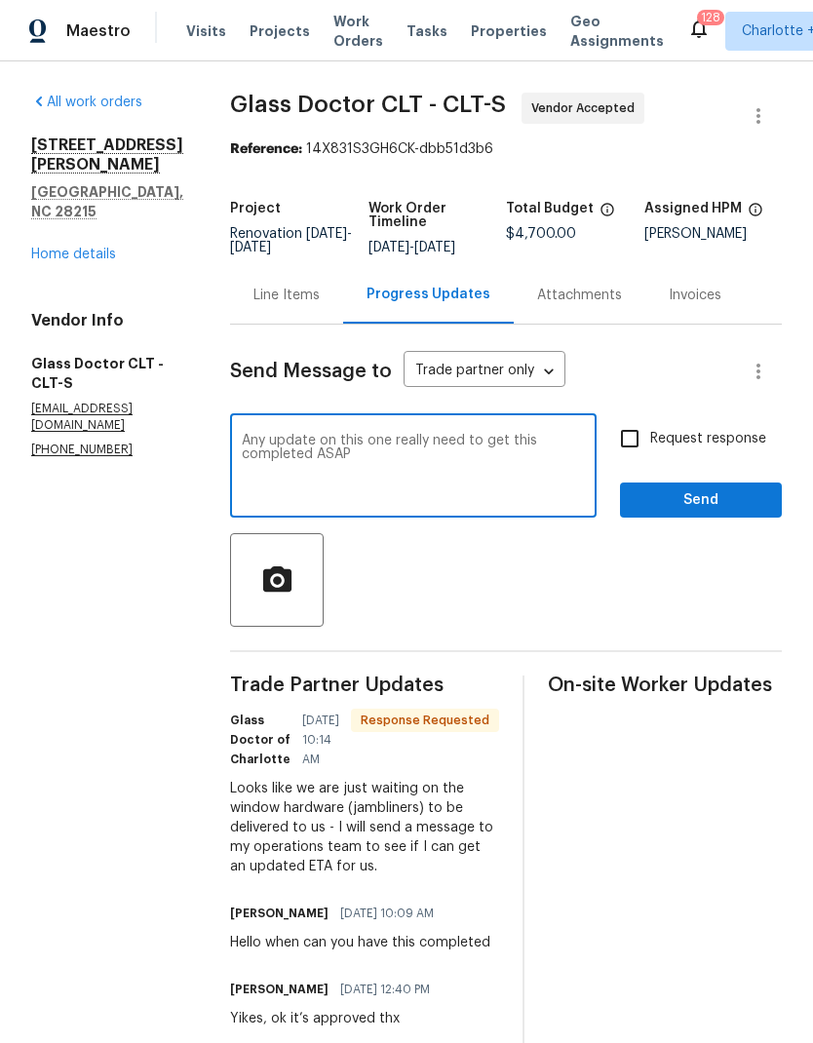
type textarea "Any update on this one really need to get this completed ASAP"
click at [645, 442] on input "Request response" at bounding box center [629, 438] width 41 height 41
checkbox input "true"
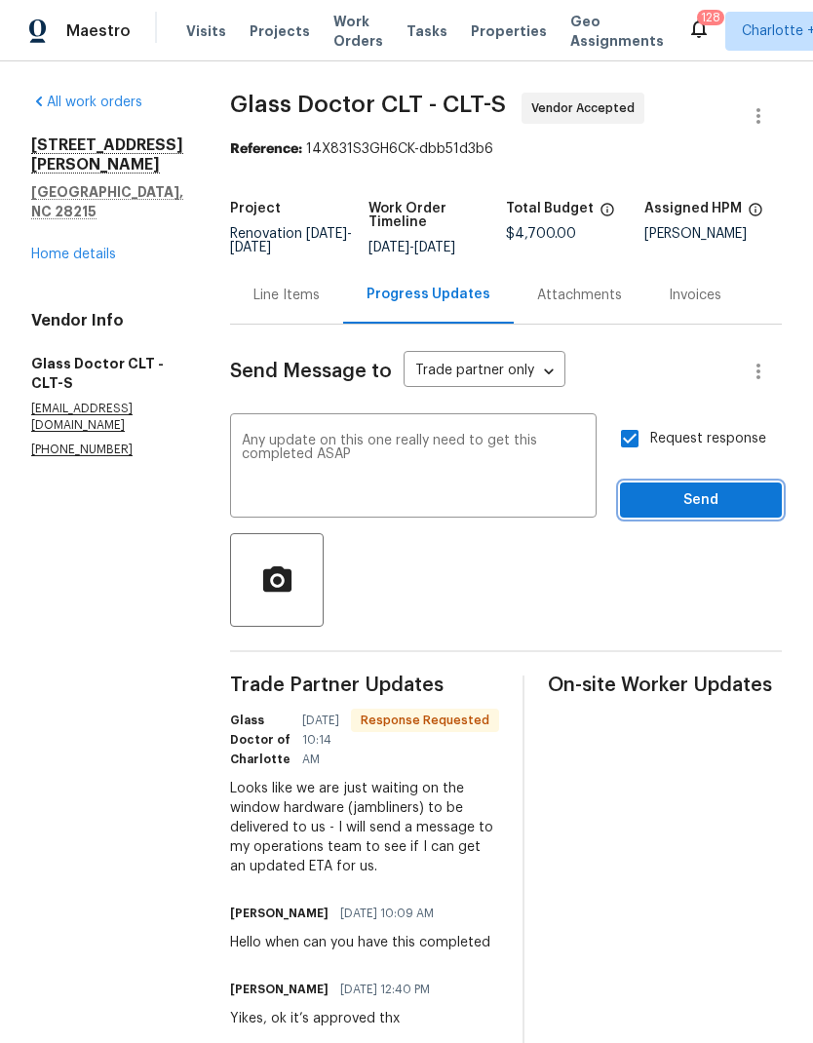
click at [735, 496] on span "Send" at bounding box center [701, 501] width 131 height 24
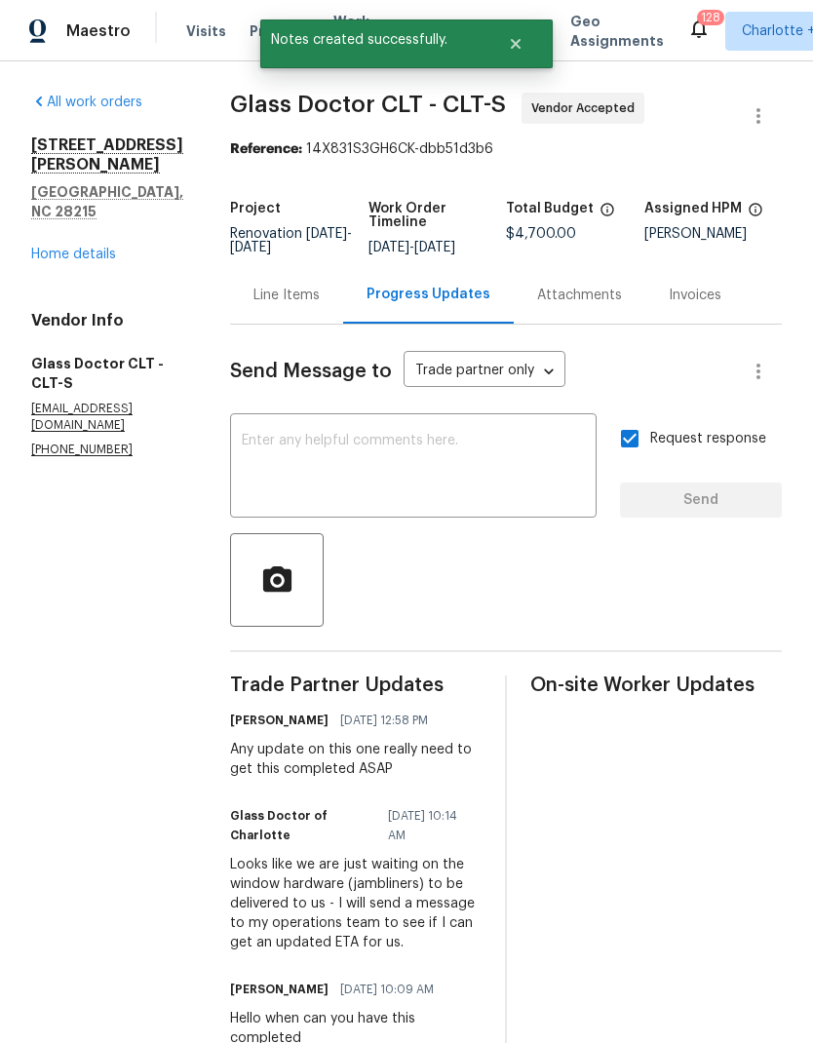
click at [58, 298] on div "All work orders [STREET_ADDRESS][PERSON_NAME] Home details Vendor Info Glass Do…" at bounding box center [107, 276] width 152 height 366
click at [84, 261] on link "Home details" at bounding box center [73, 255] width 85 height 14
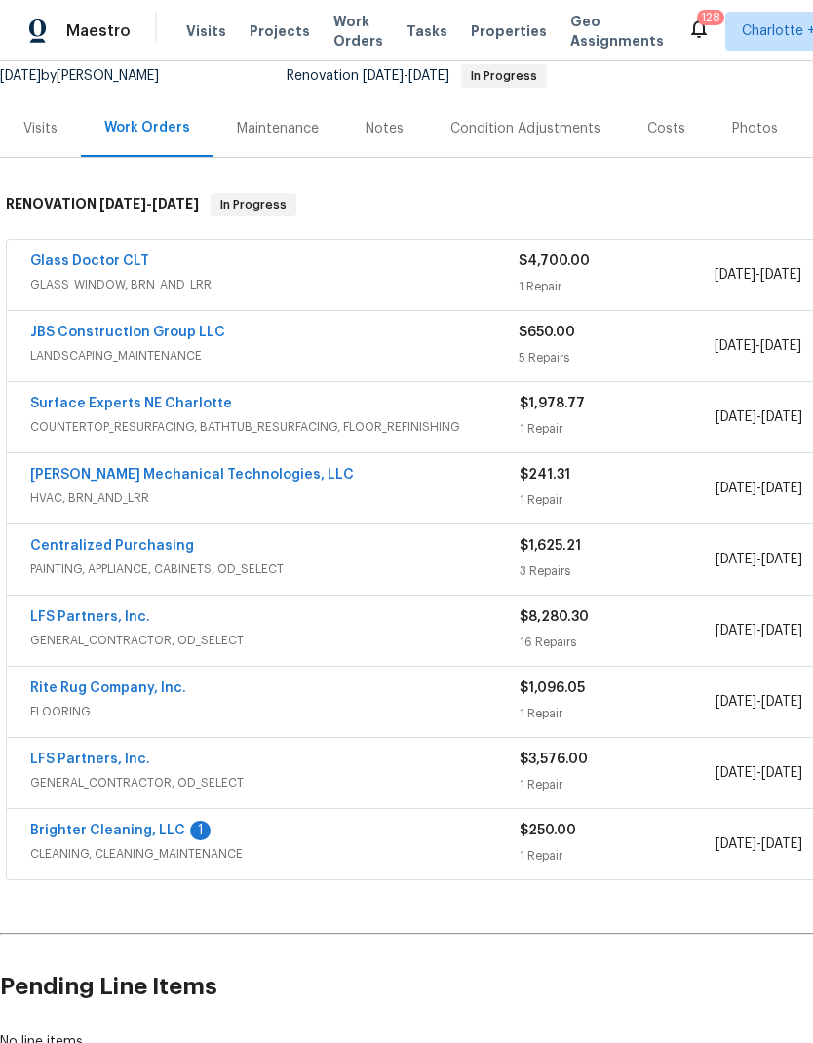
scroll to position [197, 0]
click at [139, 823] on link "Brighter Cleaning, LLC" at bounding box center [107, 830] width 155 height 14
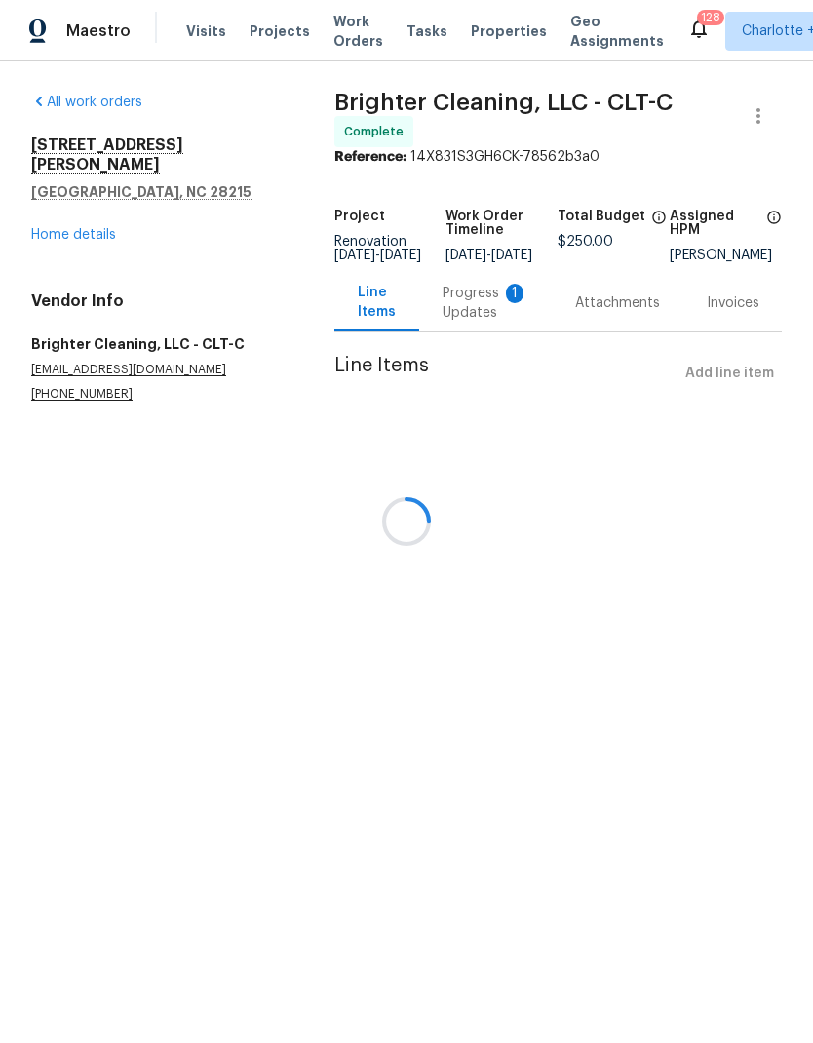
click at [448, 328] on div at bounding box center [406, 521] width 813 height 1043
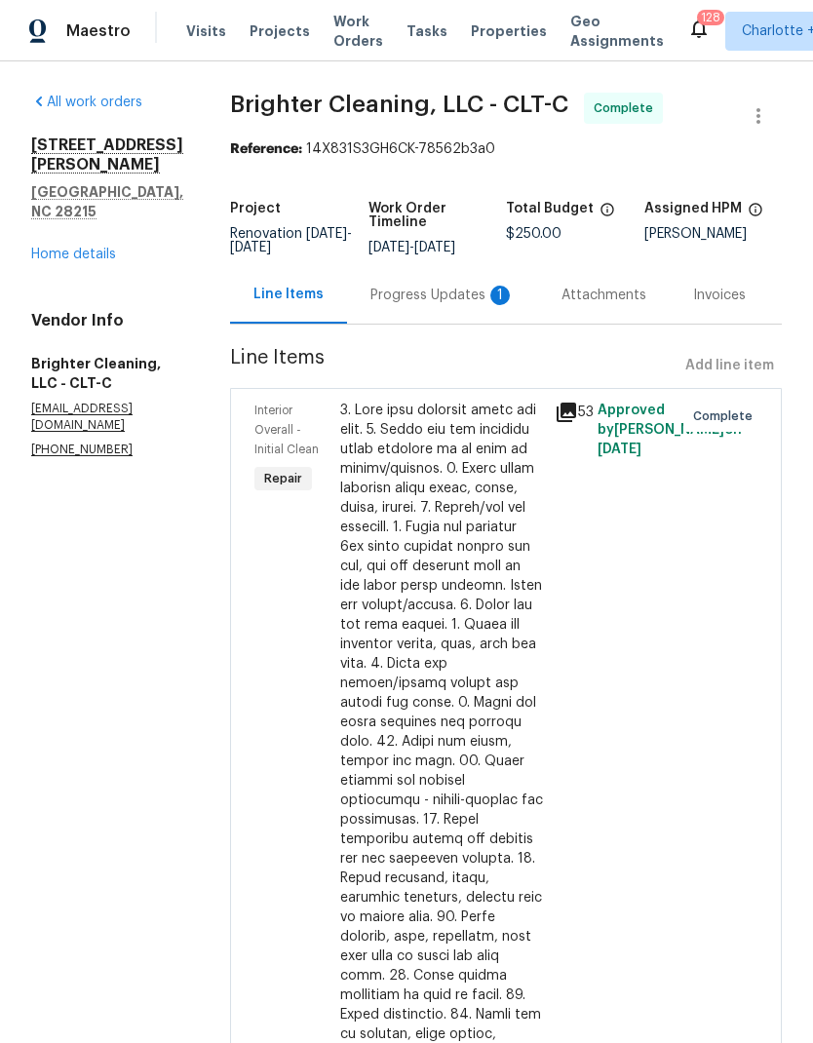
click at [406, 311] on div "Progress Updates 1" at bounding box center [442, 295] width 191 height 58
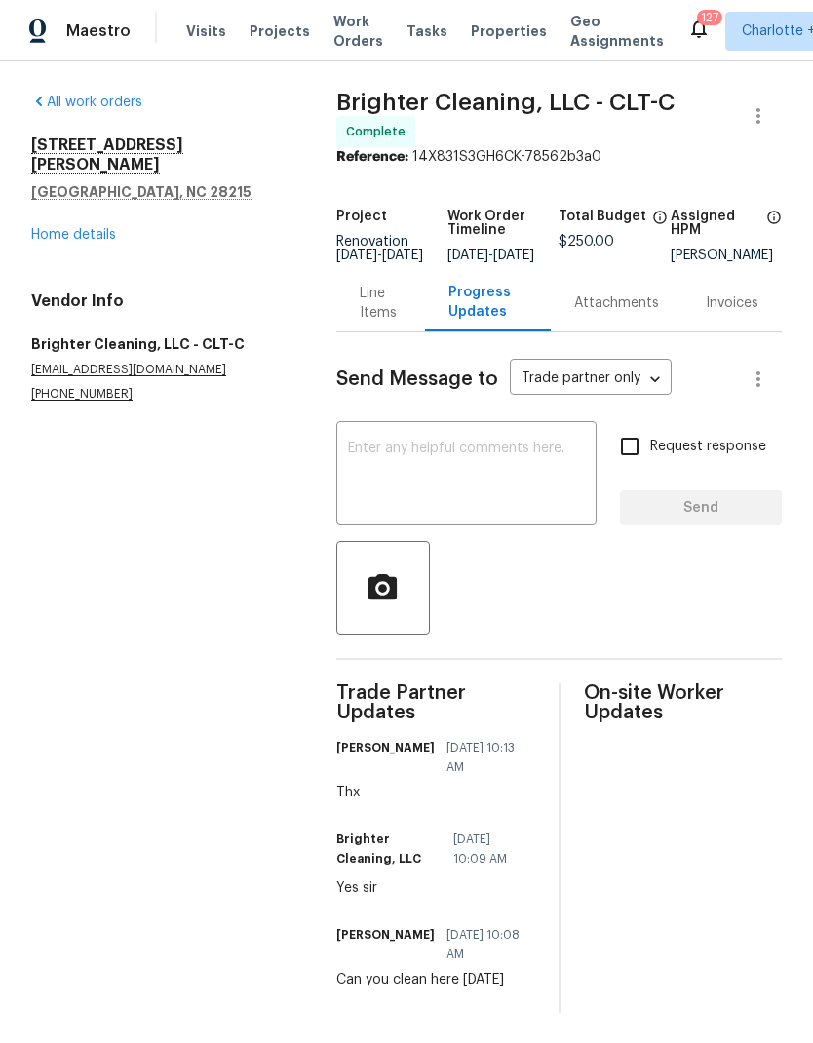
click at [96, 228] on link "Home details" at bounding box center [73, 235] width 85 height 14
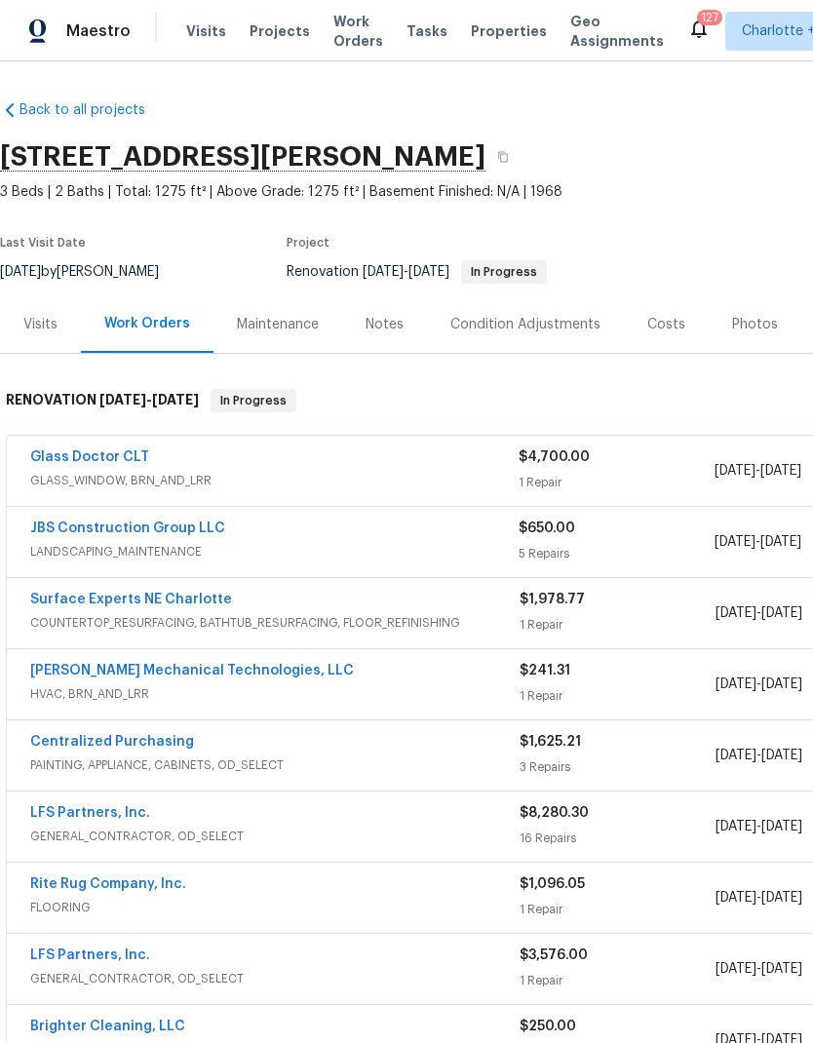
click at [117, 809] on link "LFS Partners, Inc." at bounding box center [90, 813] width 120 height 14
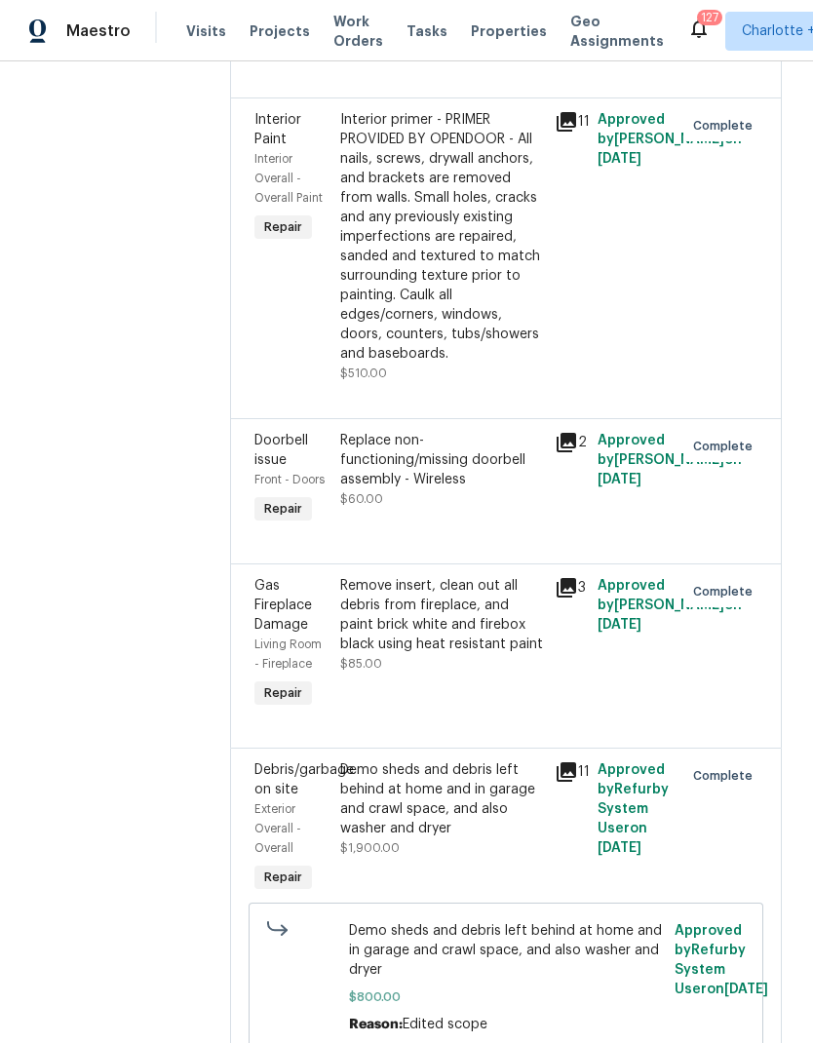
scroll to position [4122, 0]
